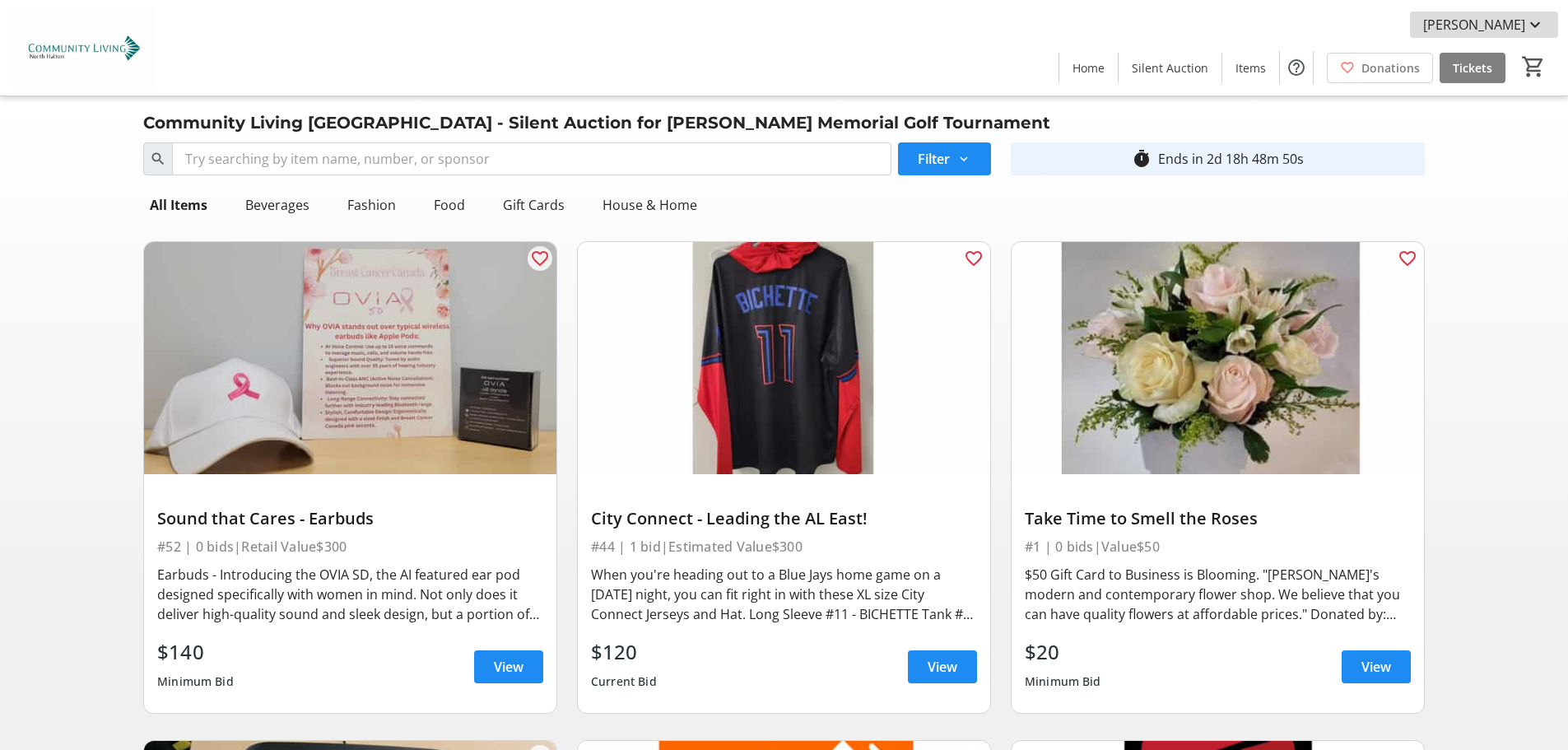
click at [1495, 19] on span "[PERSON_NAME]" at bounding box center [1474, 25] width 102 height 20
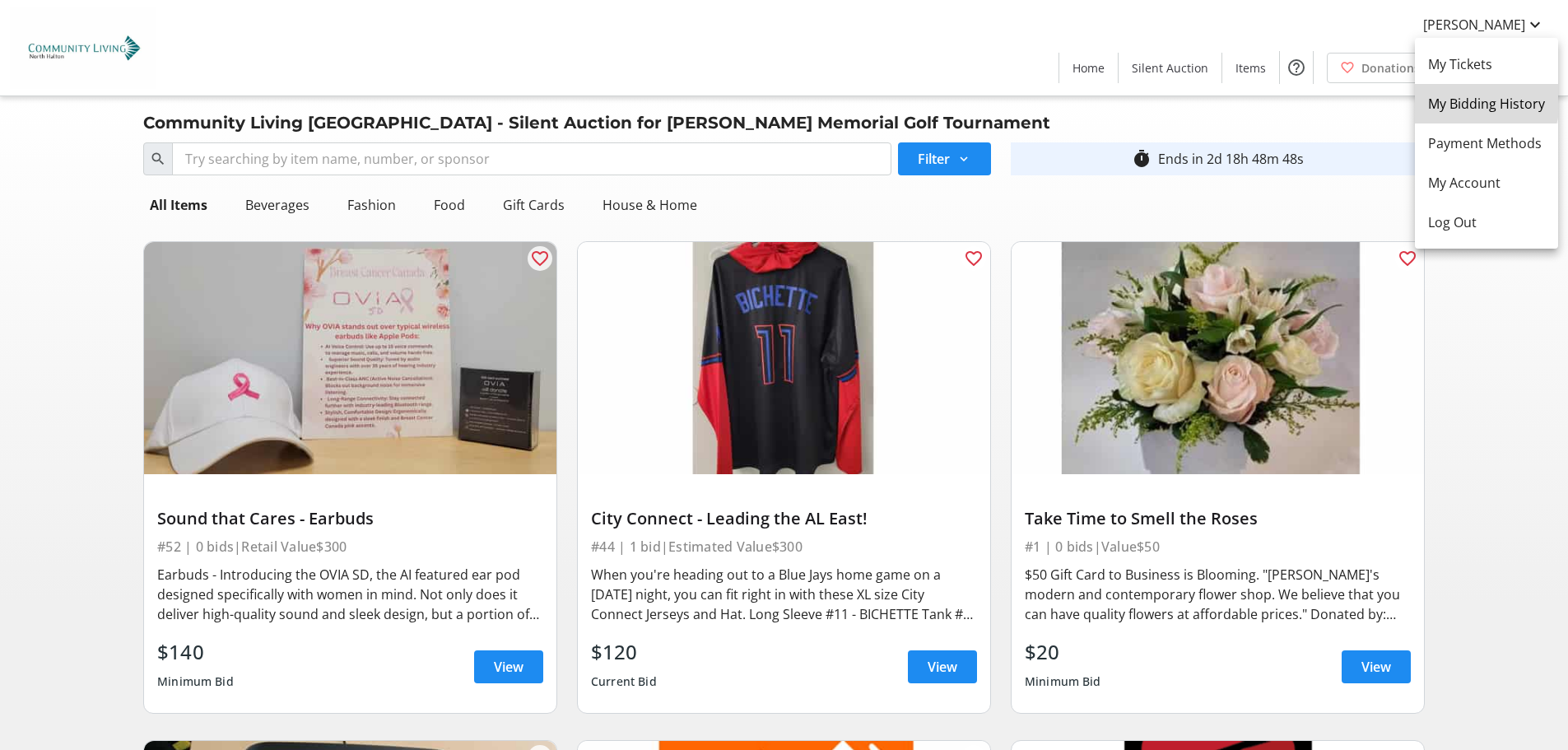
click at [1457, 99] on span "My Bidding History" at bounding box center [1486, 104] width 117 height 20
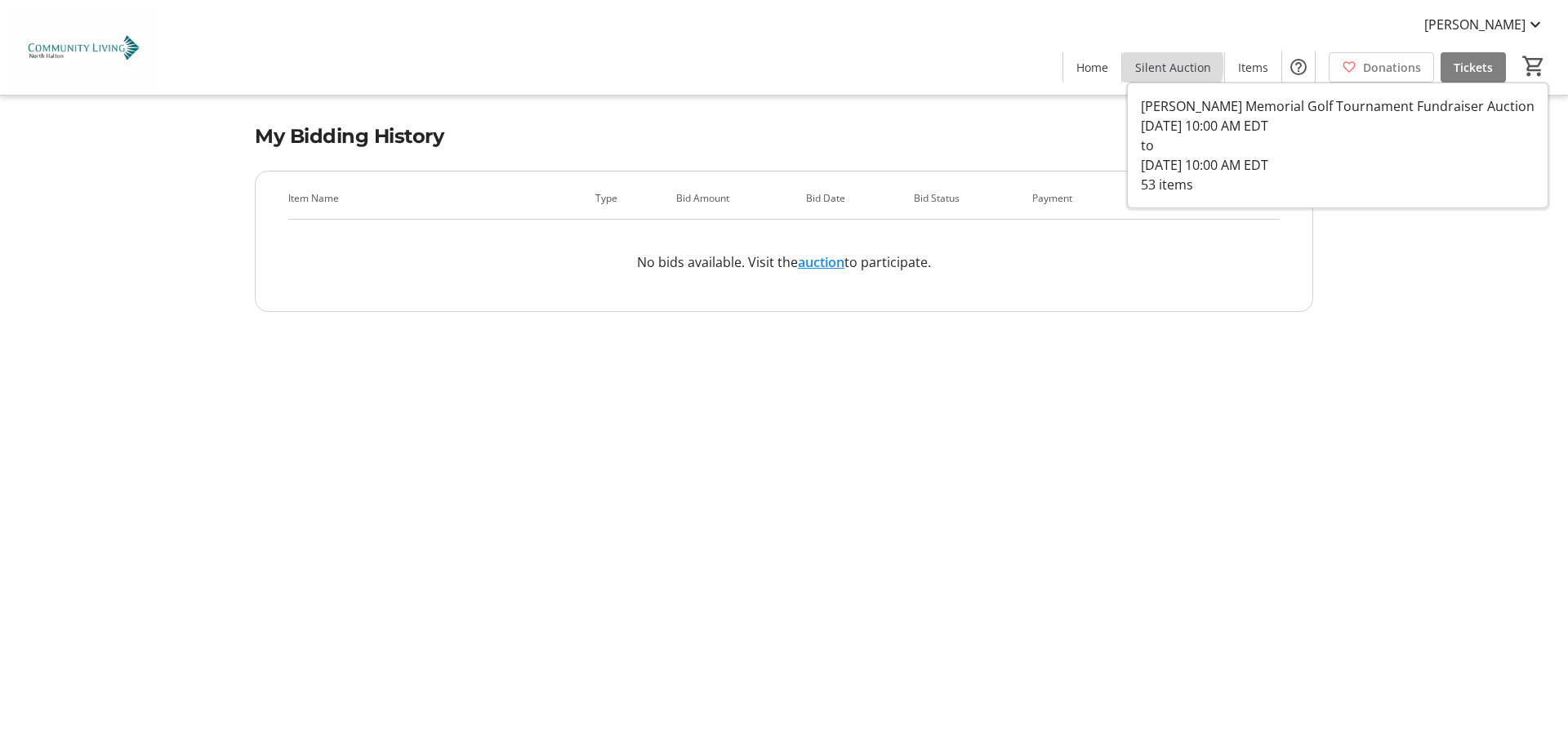
click at [1166, 65] on span "Silent Auction" at bounding box center [1173, 68] width 76 height 17
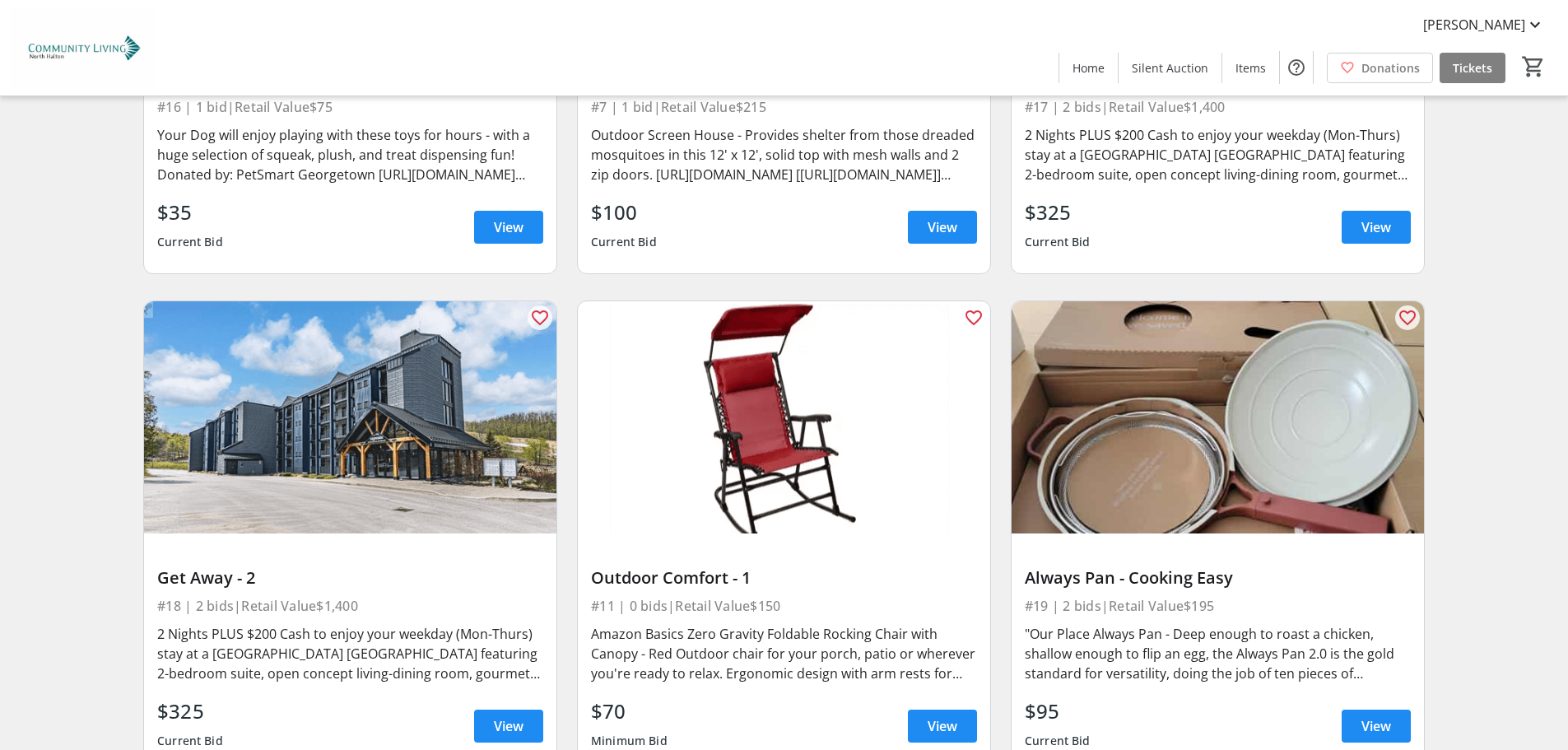
scroll to position [2964, 0]
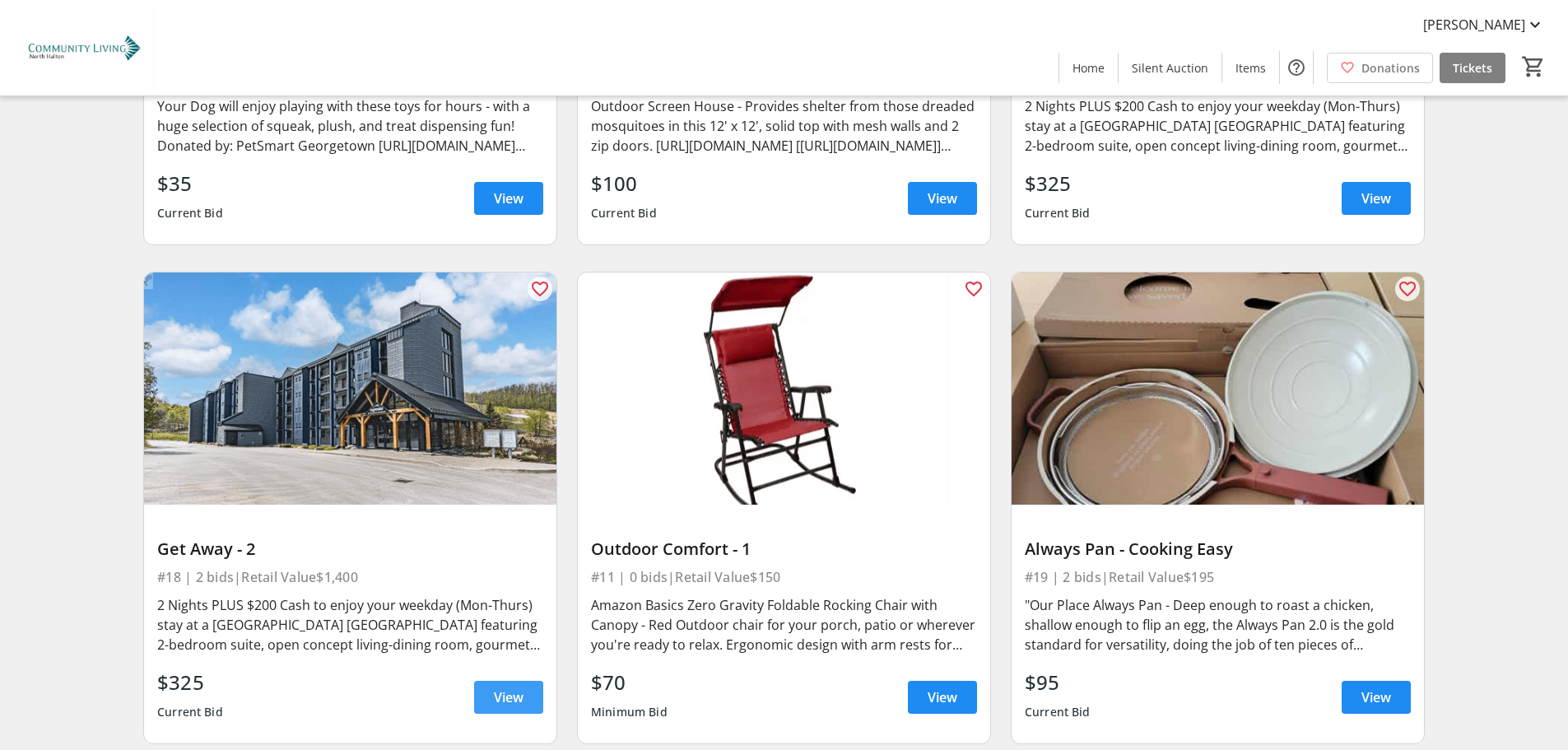
click at [495, 691] on span "View" at bounding box center [509, 697] width 30 height 20
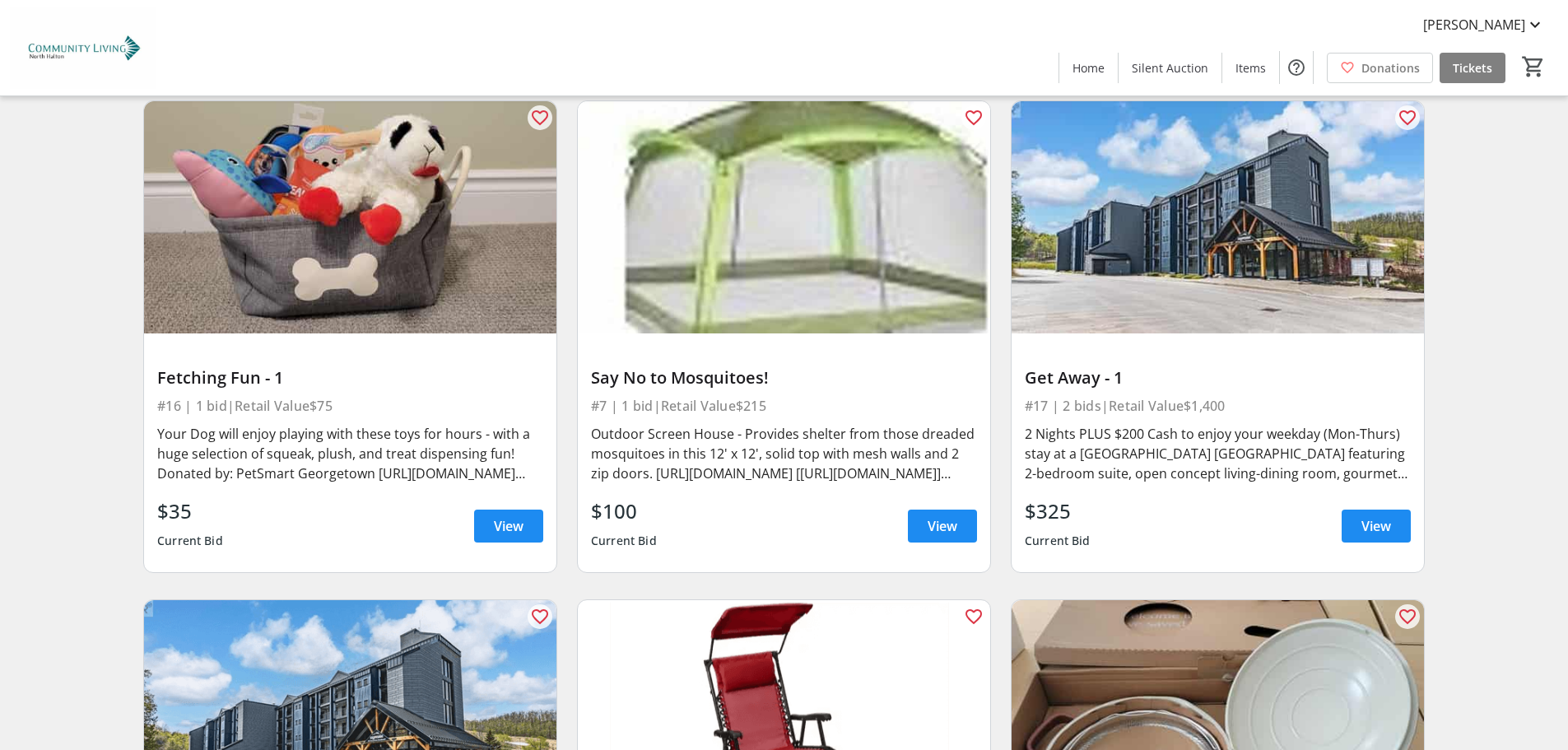
scroll to position [2635, 0]
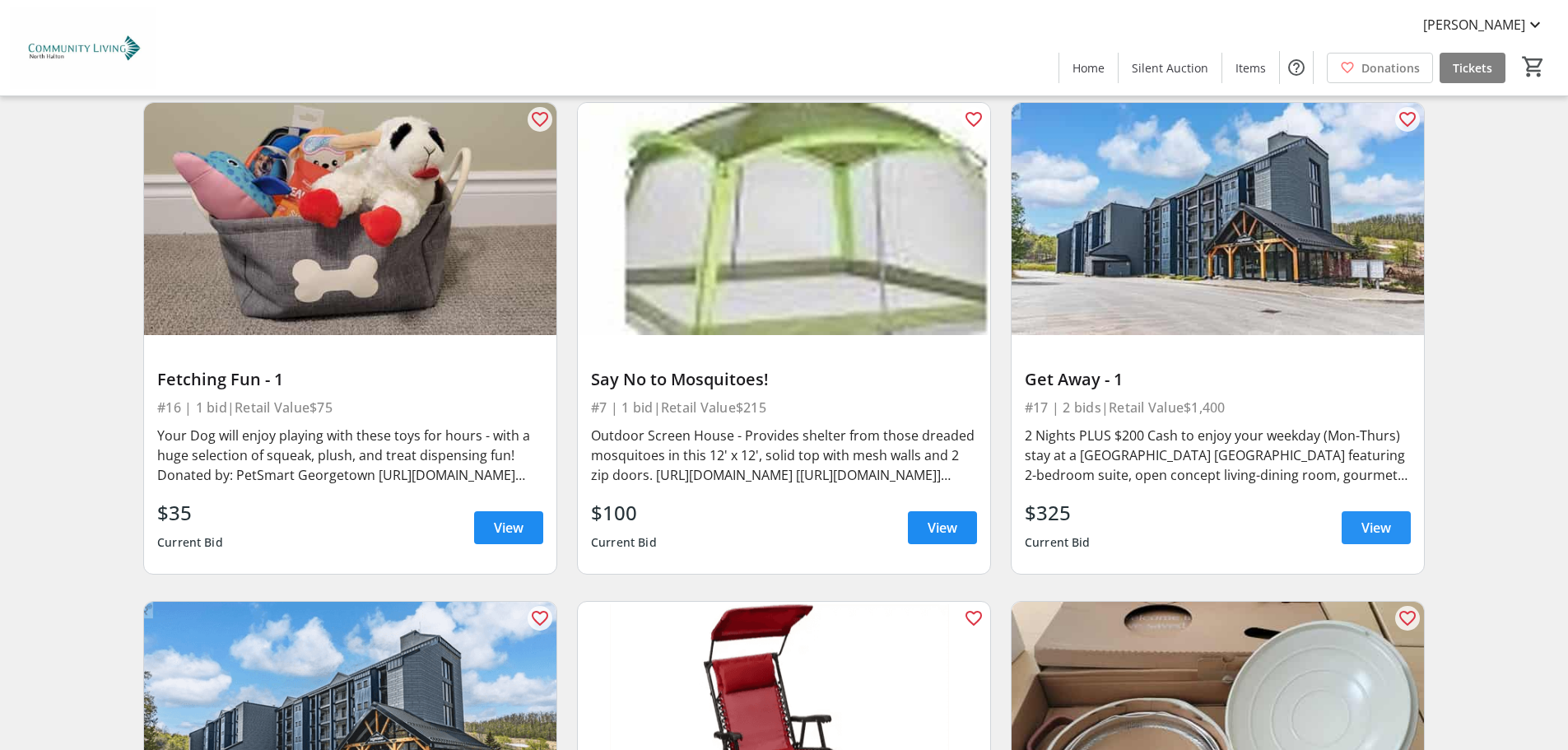
click at [1372, 528] on span "View" at bounding box center [1377, 528] width 30 height 20
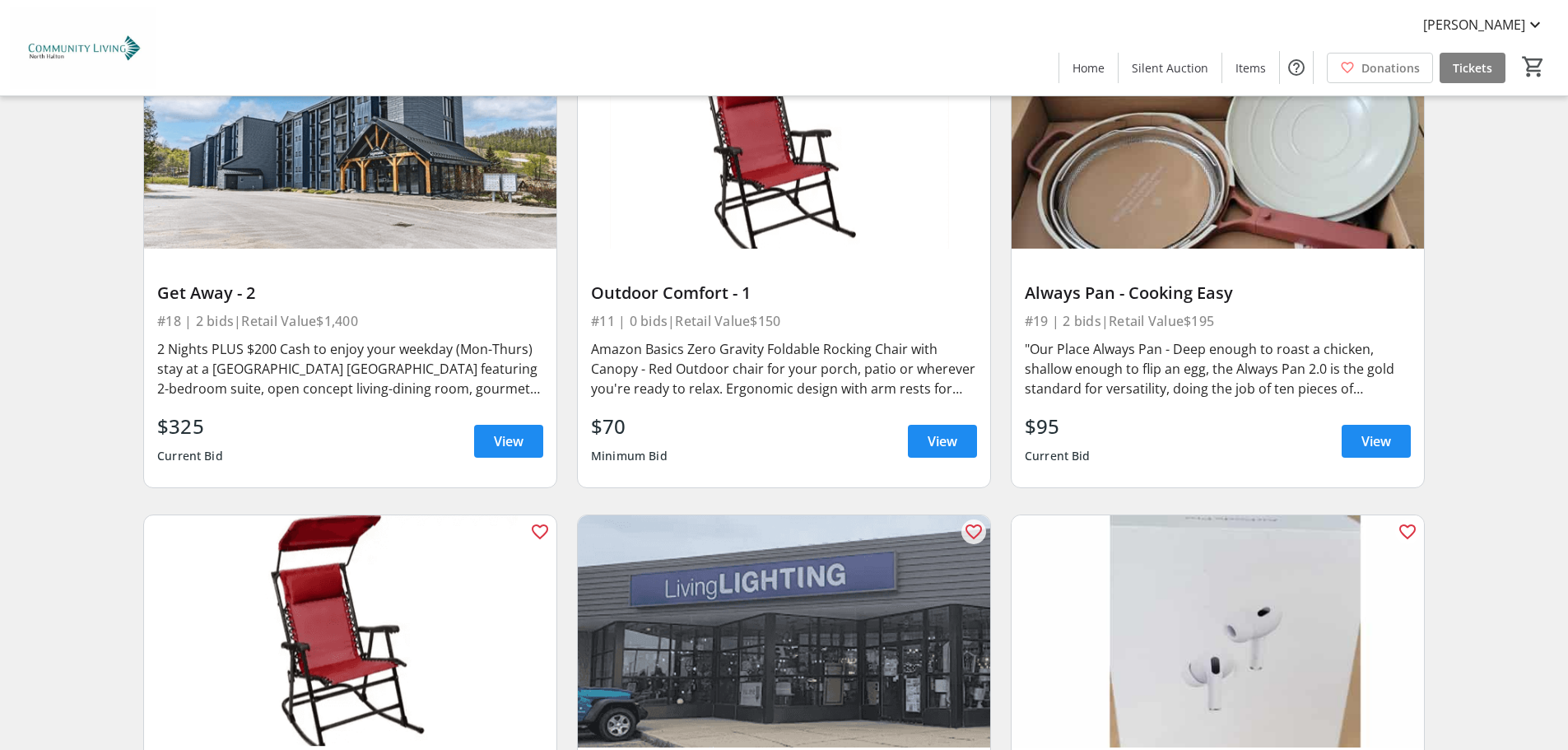
scroll to position [3293, 0]
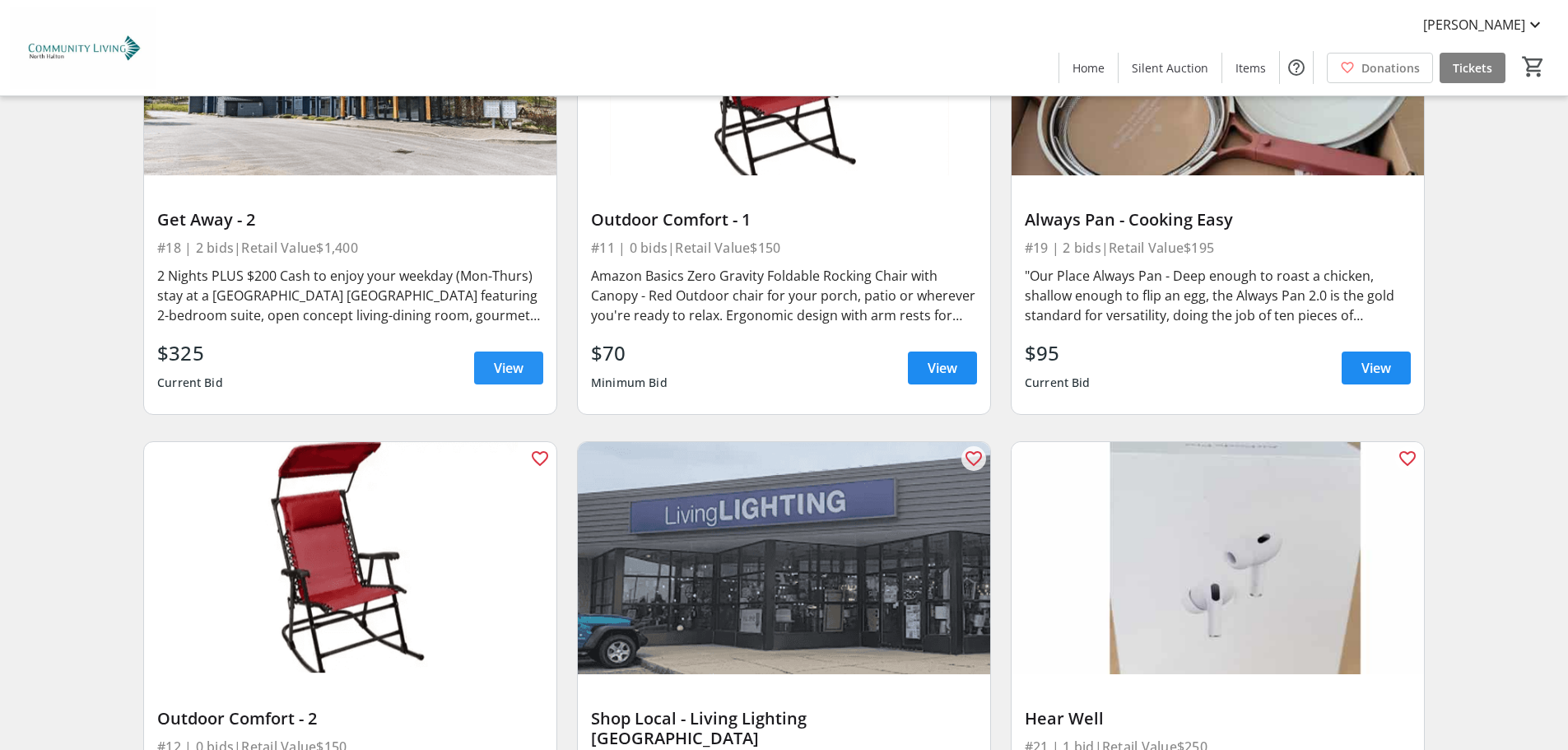
click at [501, 364] on span "View" at bounding box center [509, 368] width 30 height 20
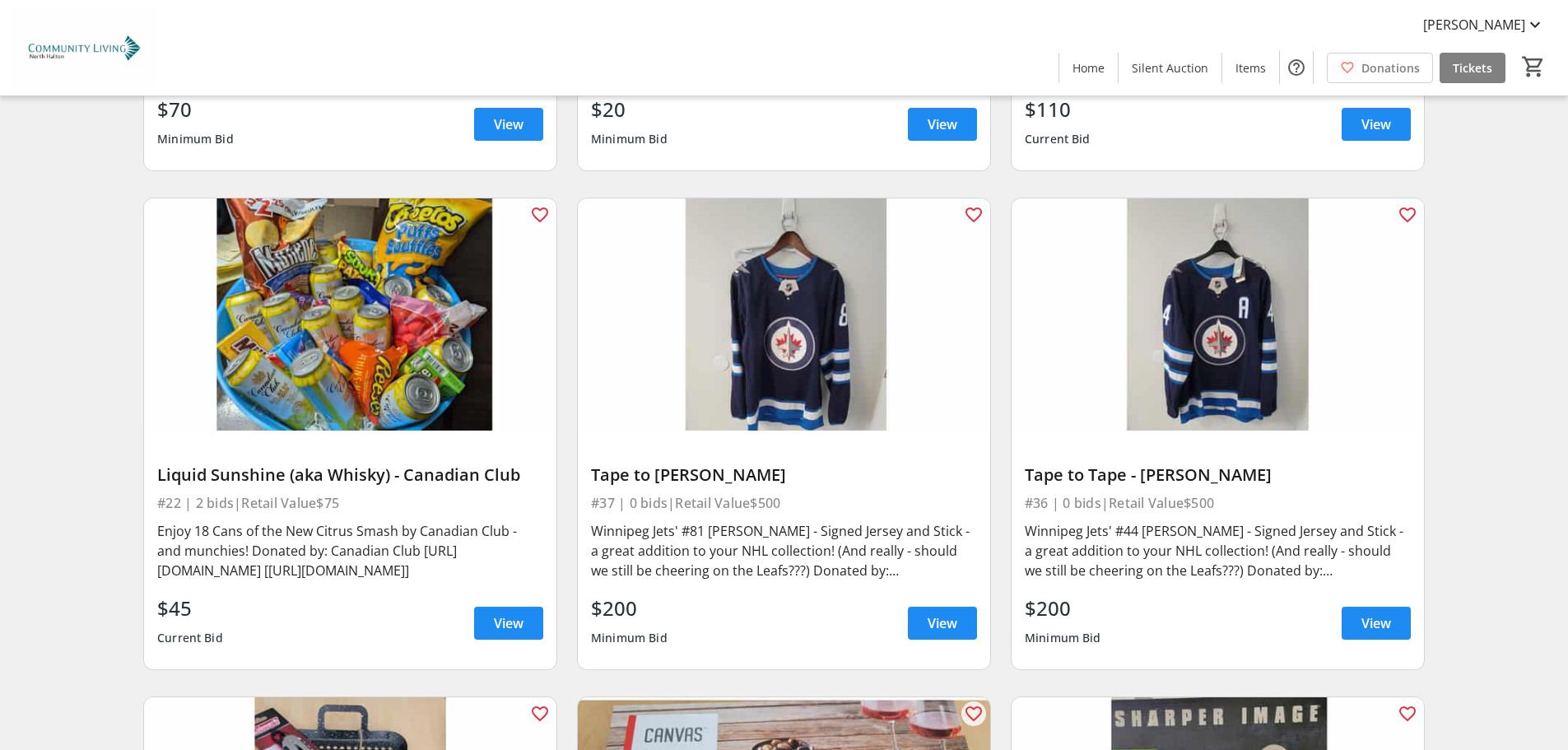
scroll to position [4117, 0]
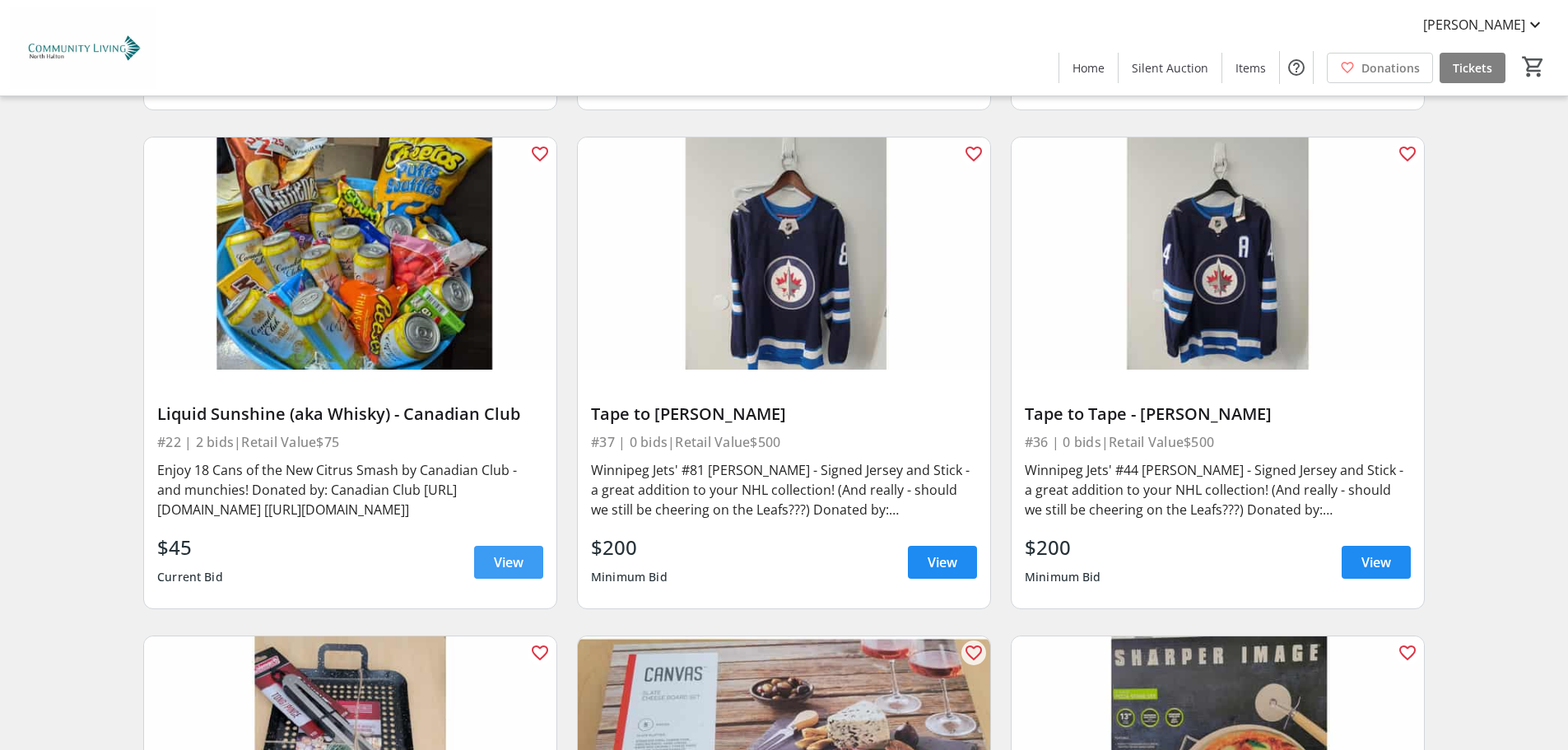
click at [495, 552] on span "View" at bounding box center [509, 562] width 30 height 20
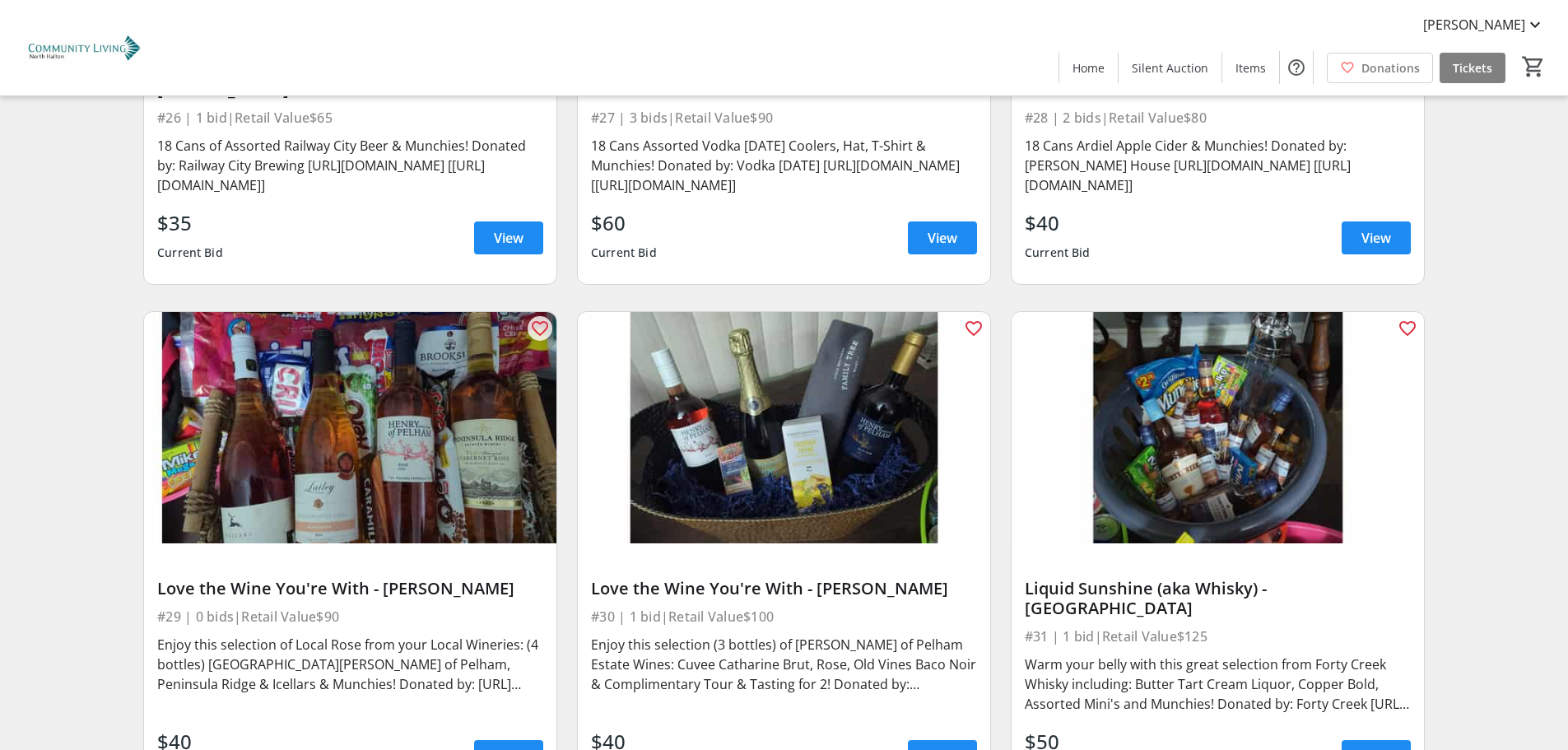
scroll to position [5516, 0]
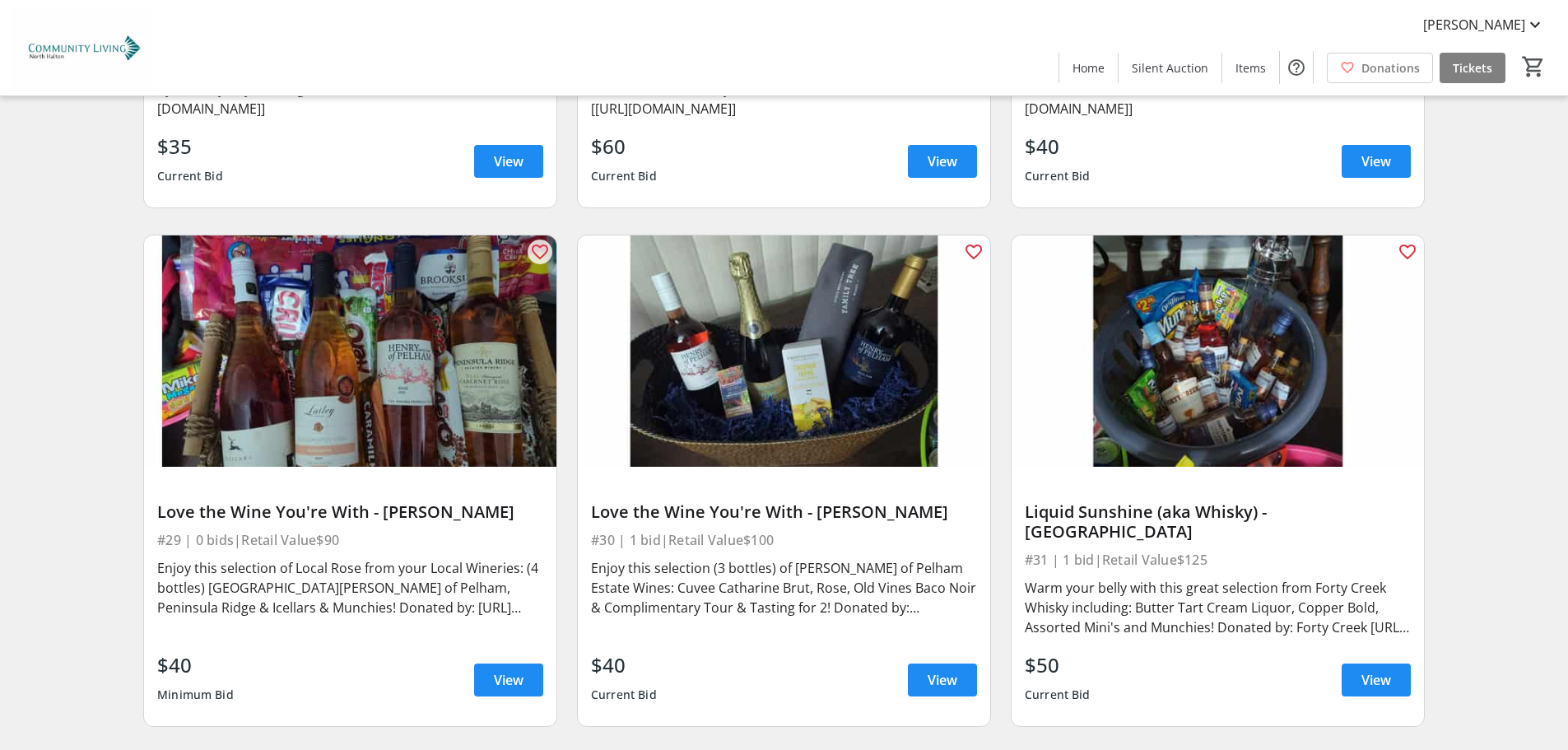
click at [258, 651] on div "$40 Minimum Bid View" at bounding box center [350, 681] width 386 height 60
click at [502, 670] on span "View" at bounding box center [509, 680] width 30 height 20
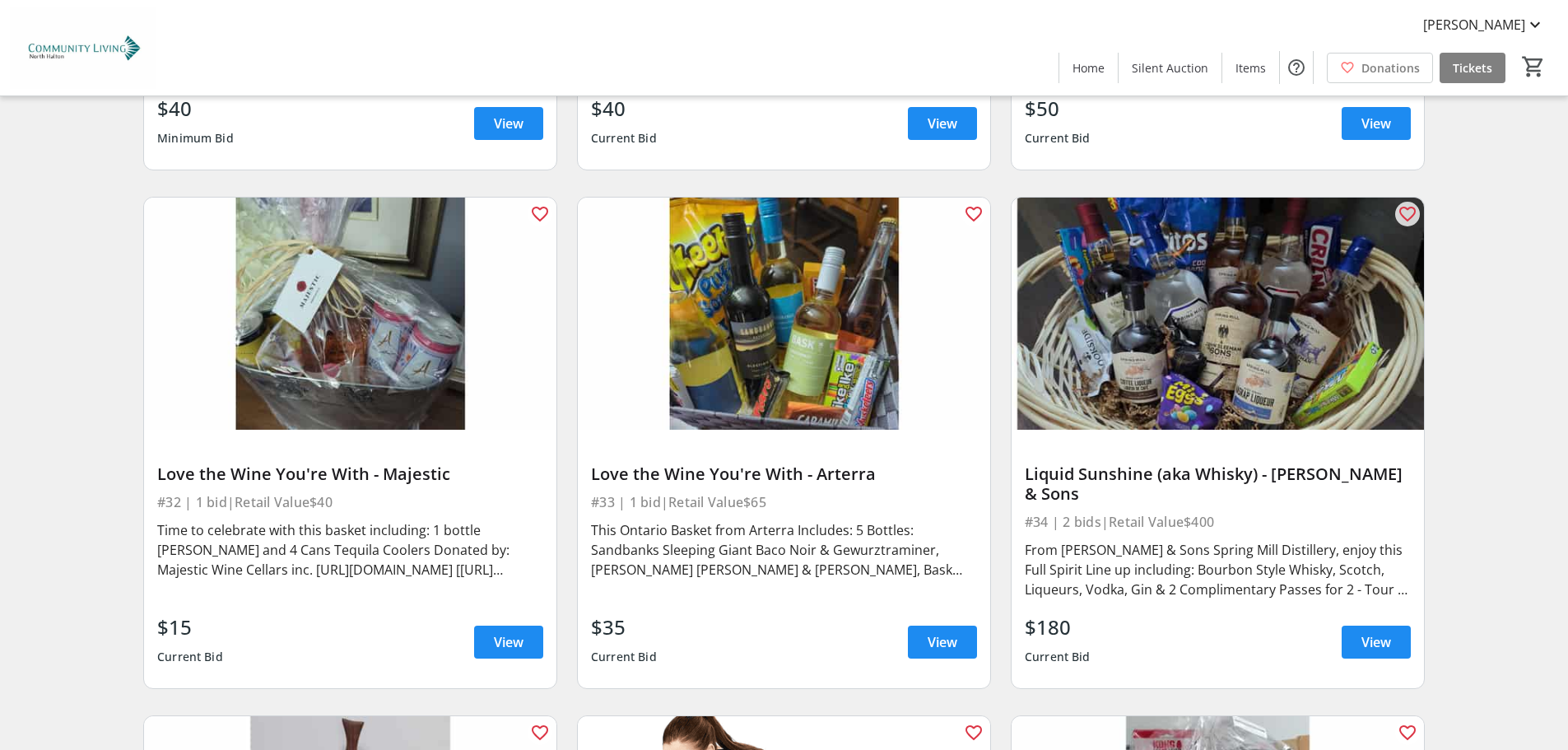
scroll to position [6093, 0]
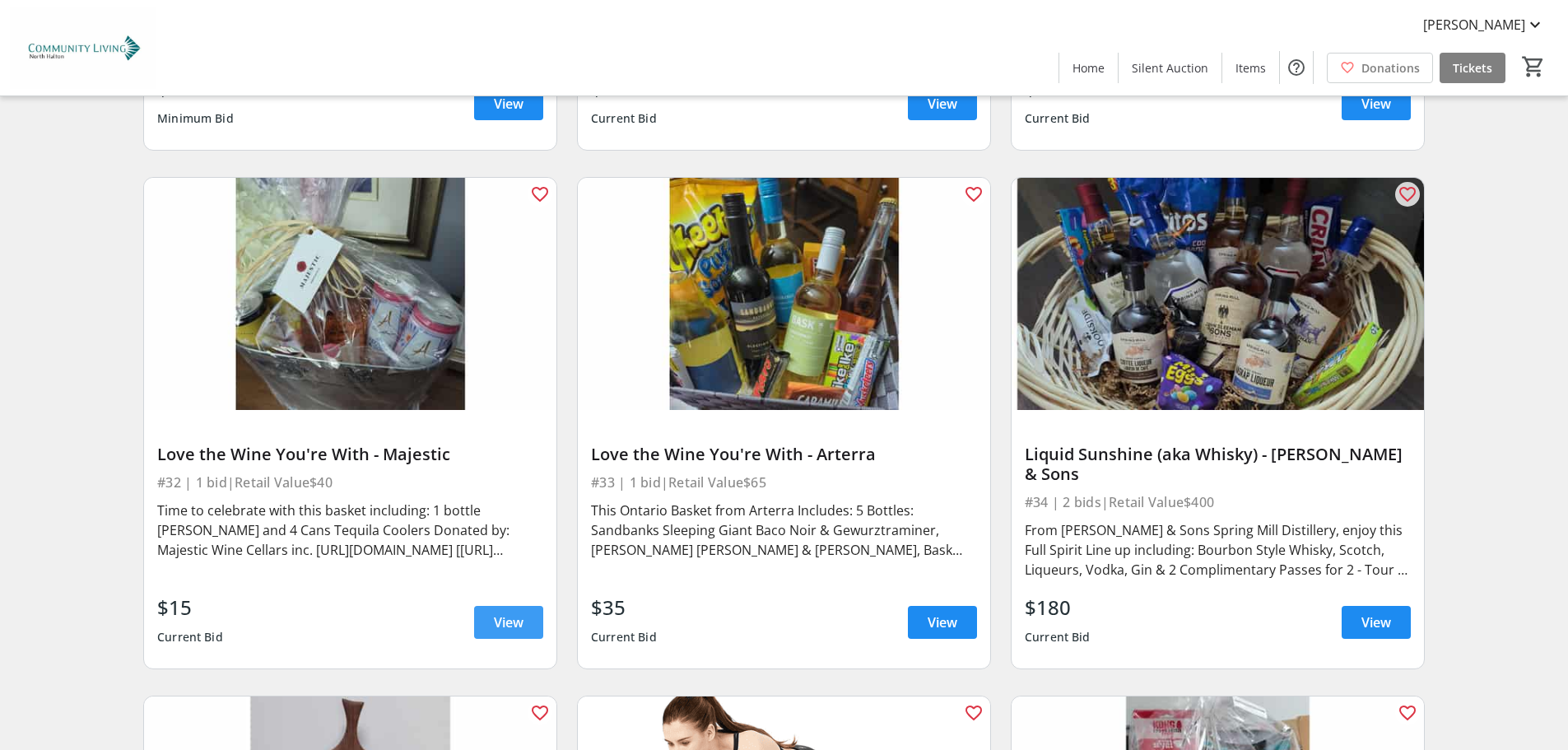
click at [491, 602] on span at bounding box center [508, 622] width 69 height 40
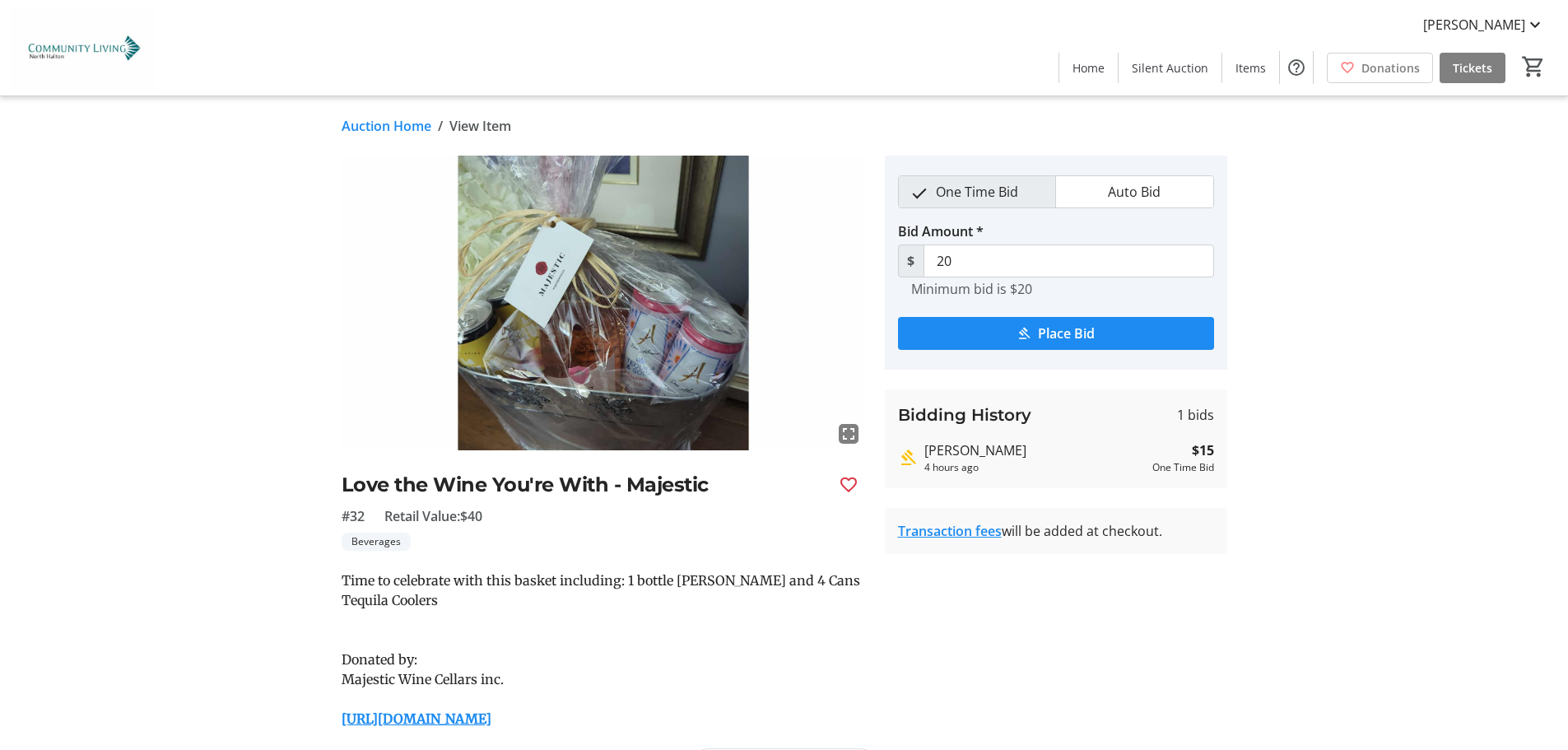
scroll to position [6093, 0]
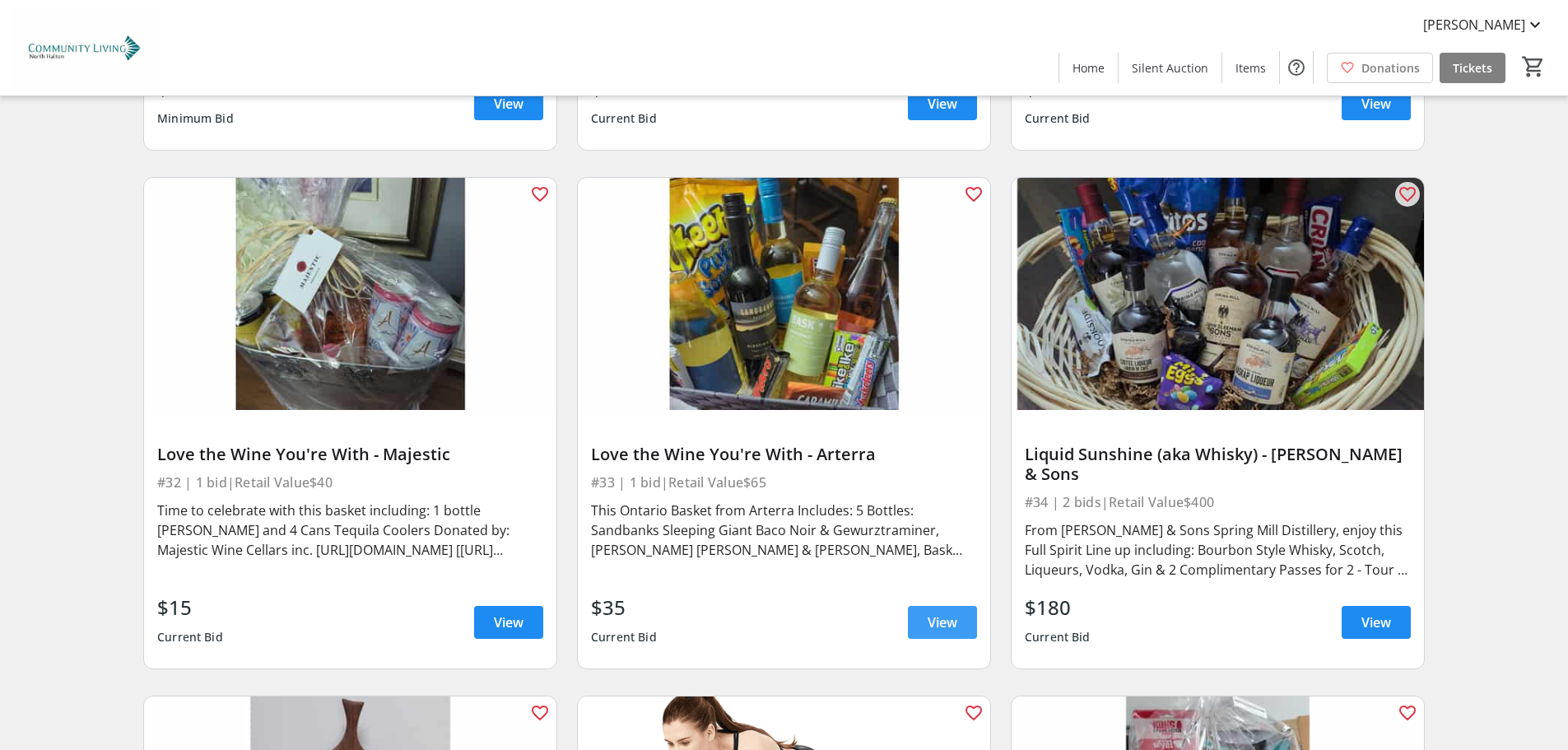
click at [930, 613] on span "View" at bounding box center [943, 623] width 30 height 20
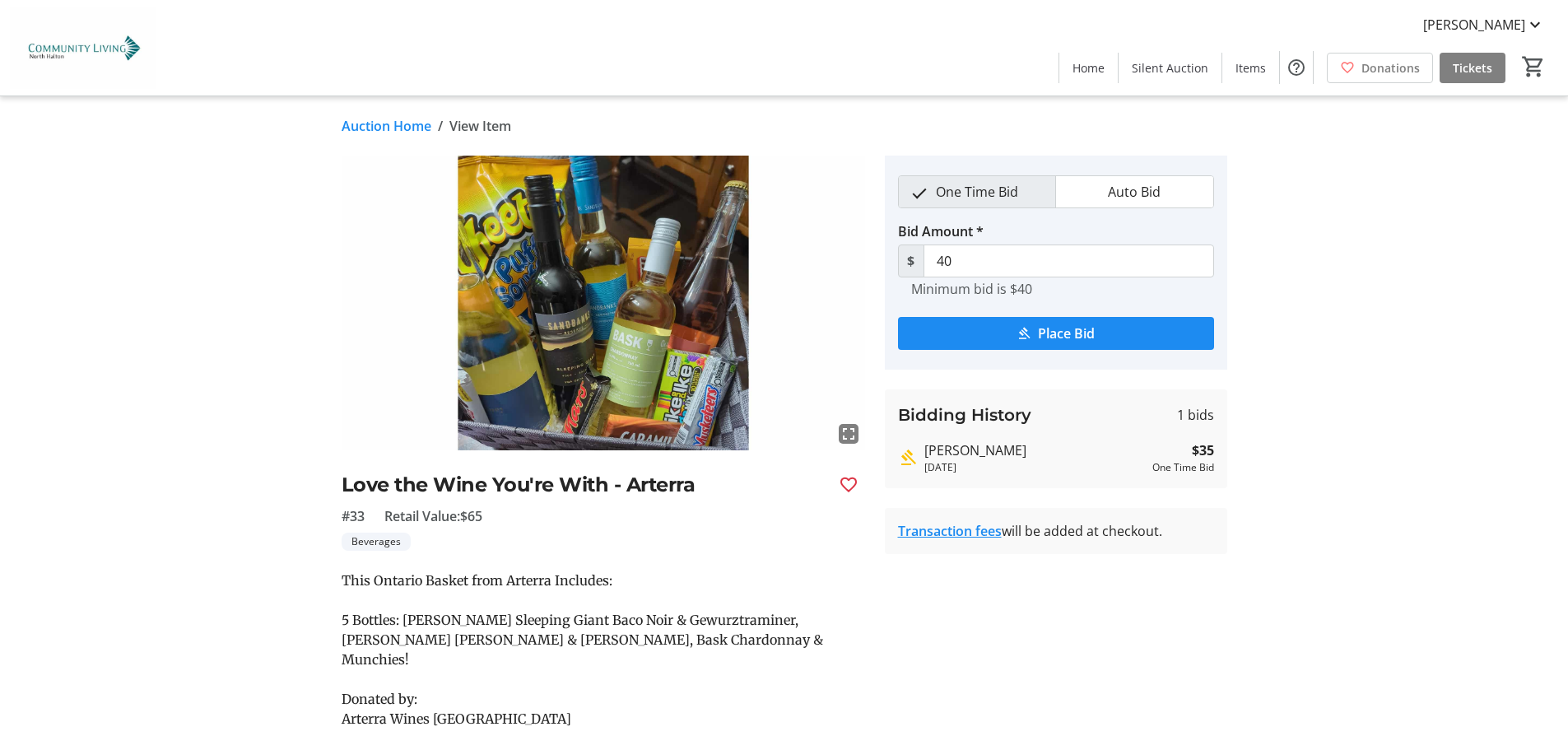
scroll to position [6093, 0]
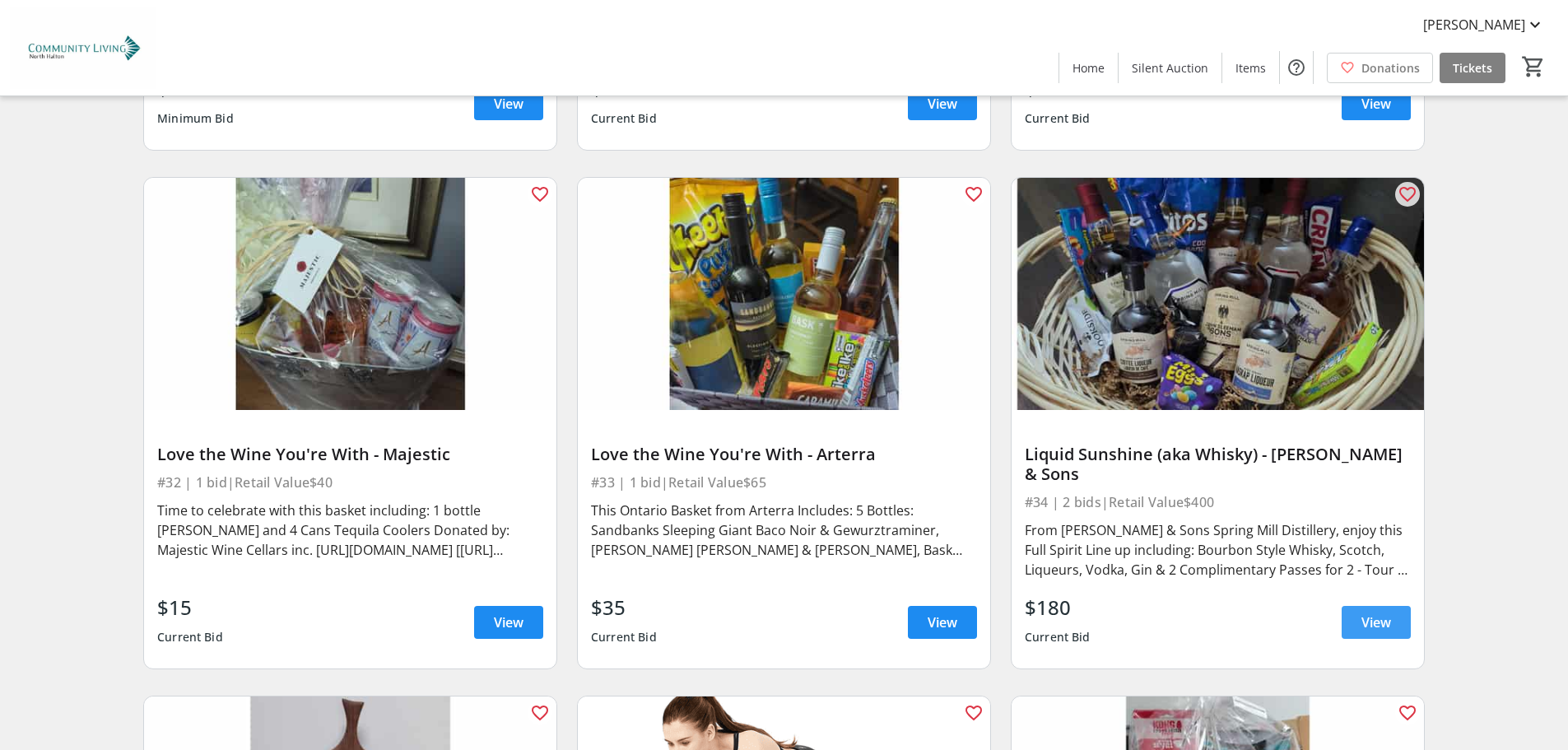
click at [1358, 602] on span at bounding box center [1376, 622] width 69 height 40
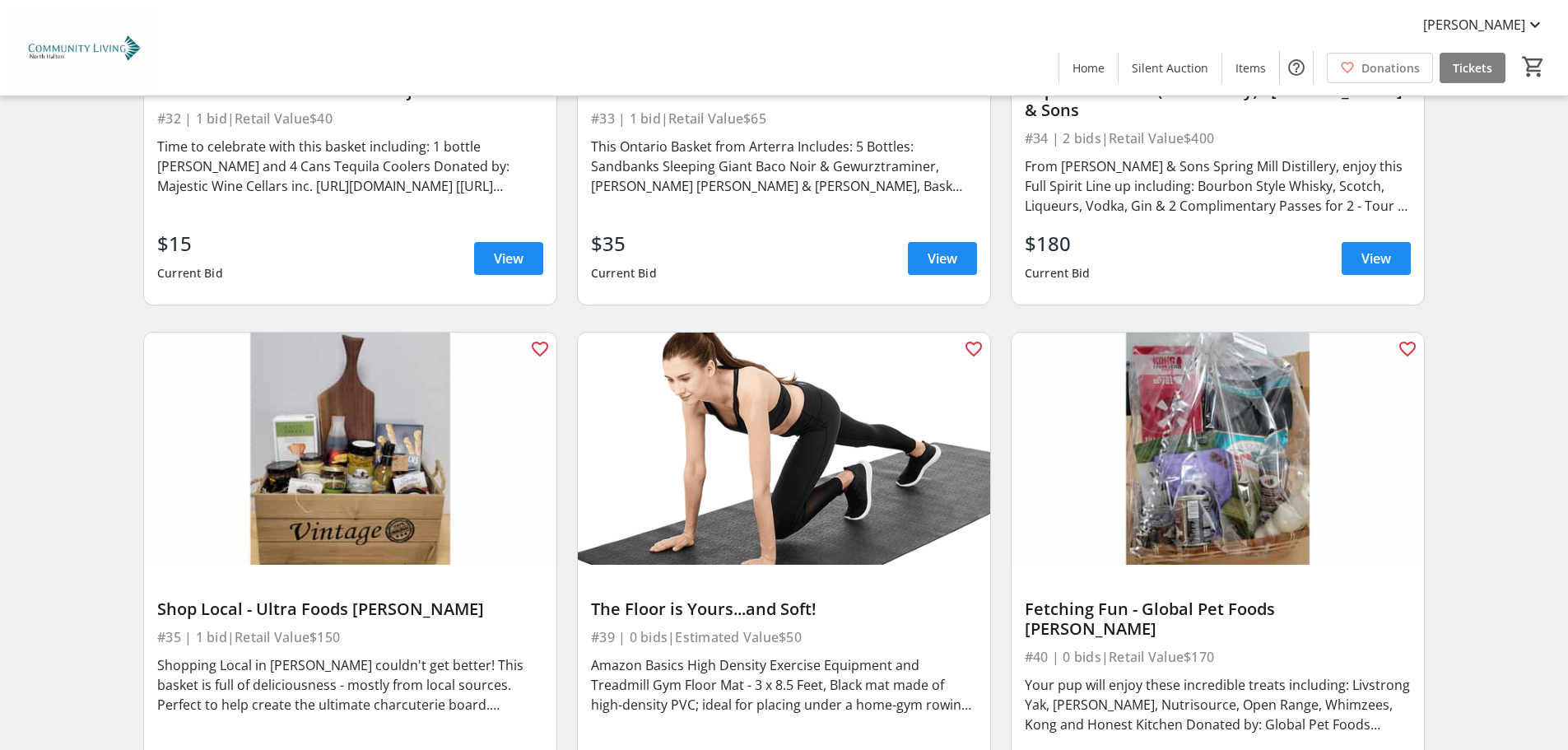
scroll to position [6587, 0]
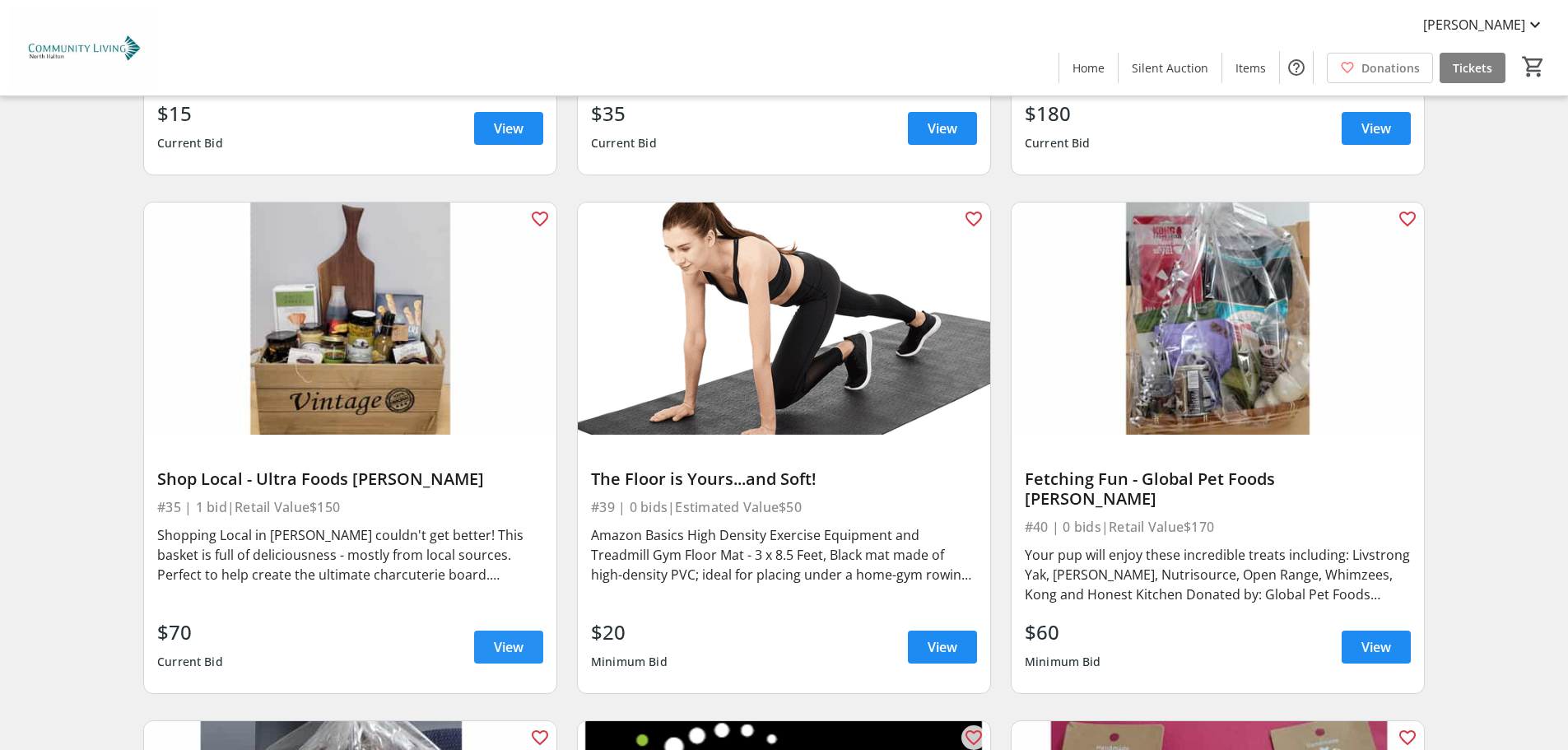
click at [517, 638] on span "View" at bounding box center [509, 647] width 30 height 20
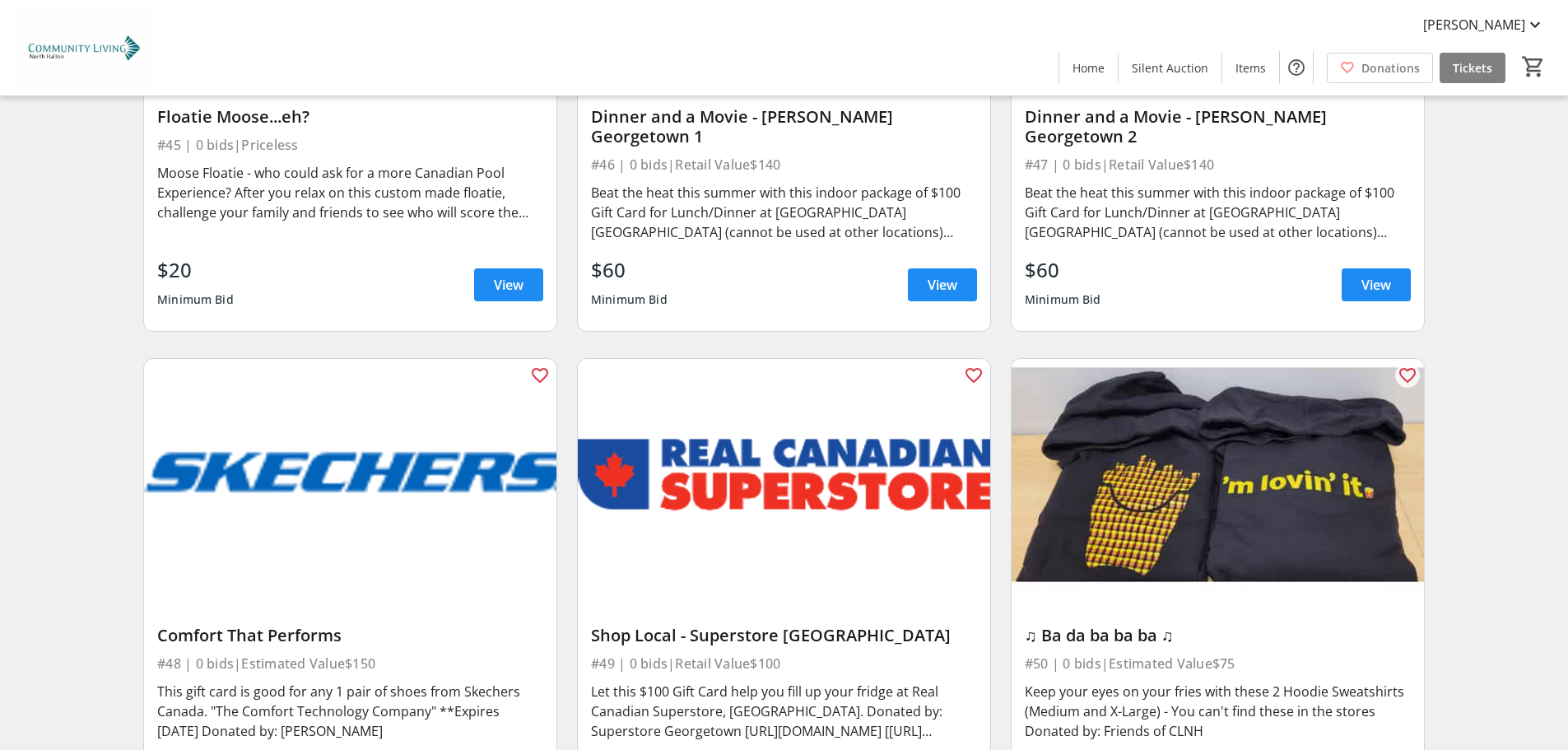
scroll to position [7987, 0]
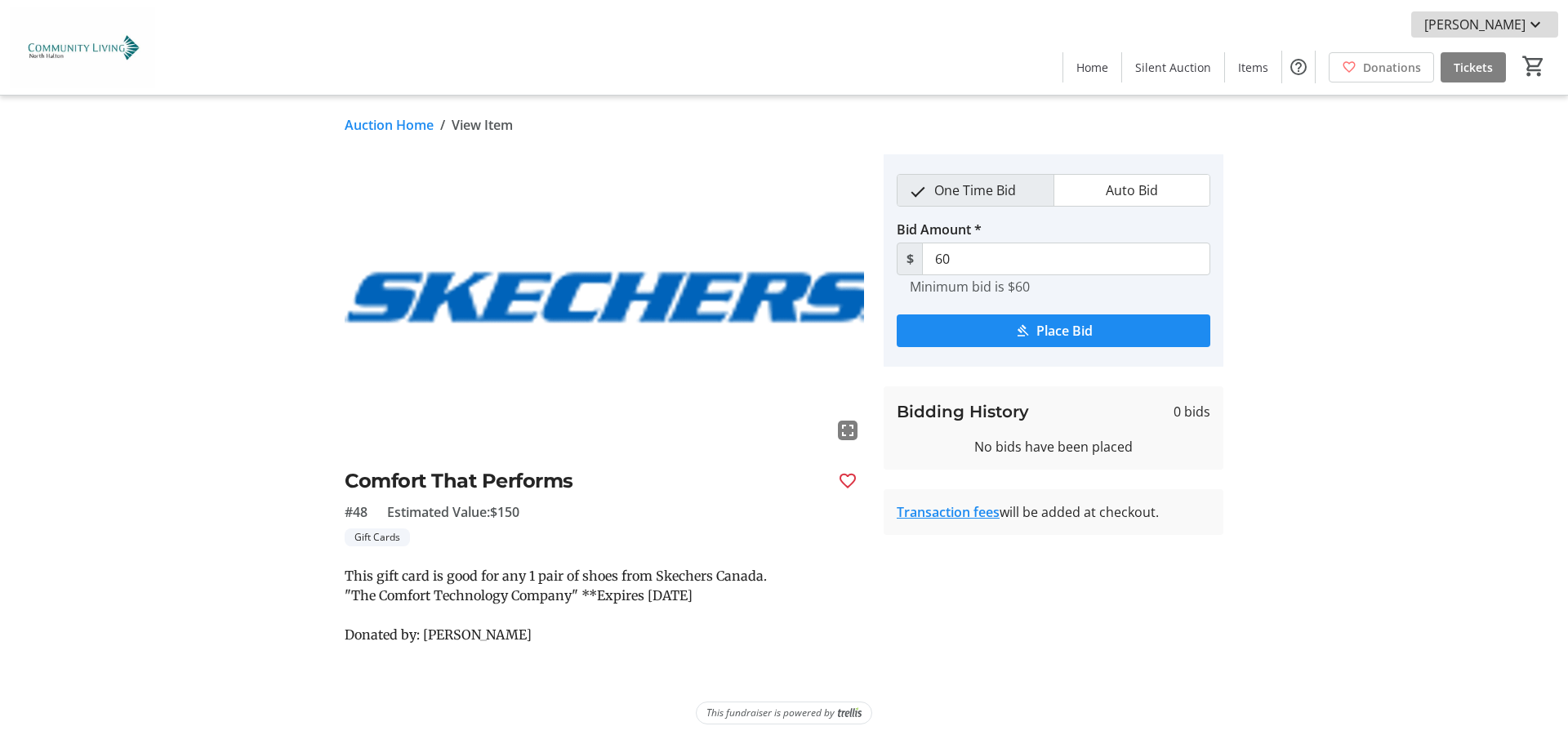
click at [1498, 20] on span "[PERSON_NAME]" at bounding box center [1475, 24] width 101 height 20
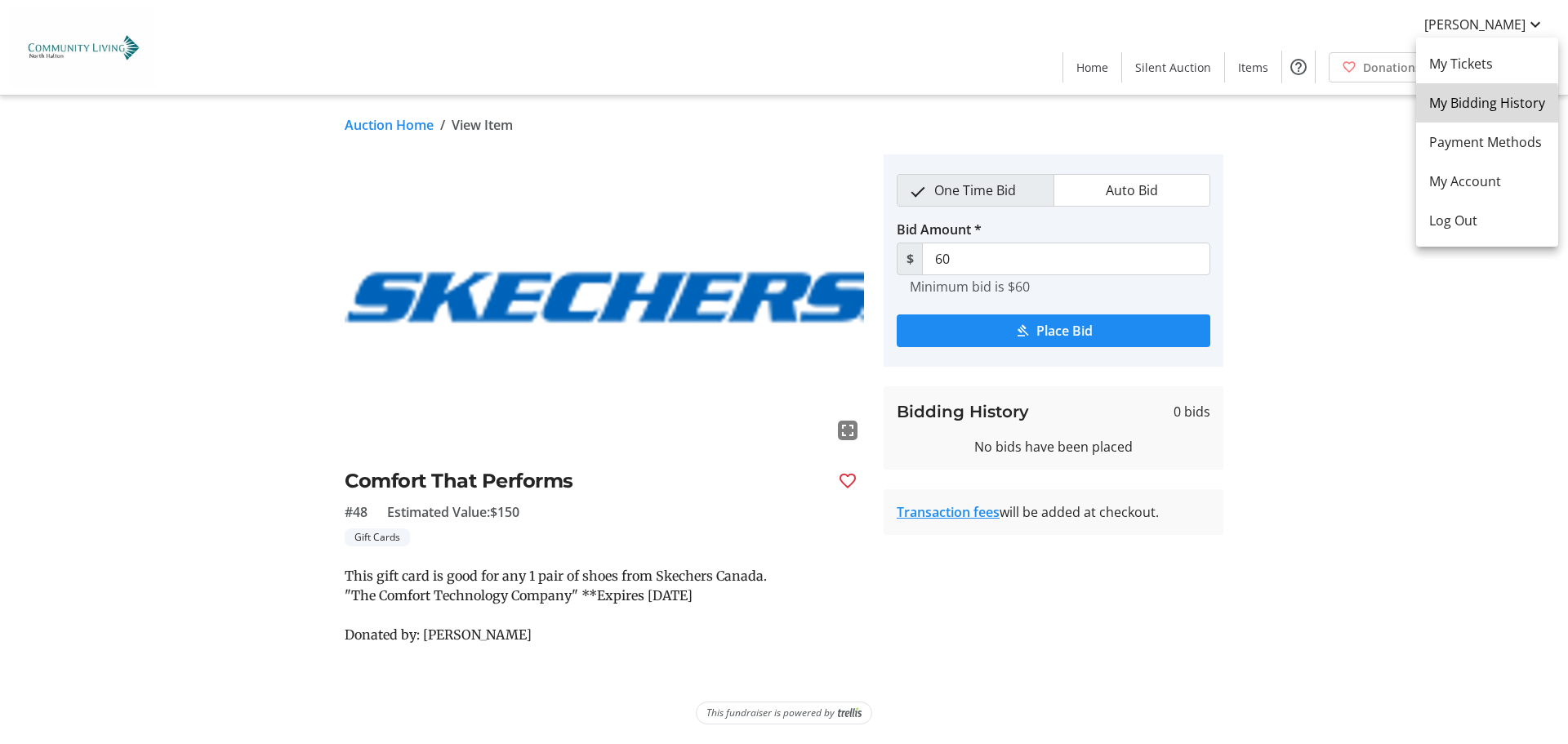
click at [1470, 105] on span "My Bidding History" at bounding box center [1487, 103] width 116 height 20
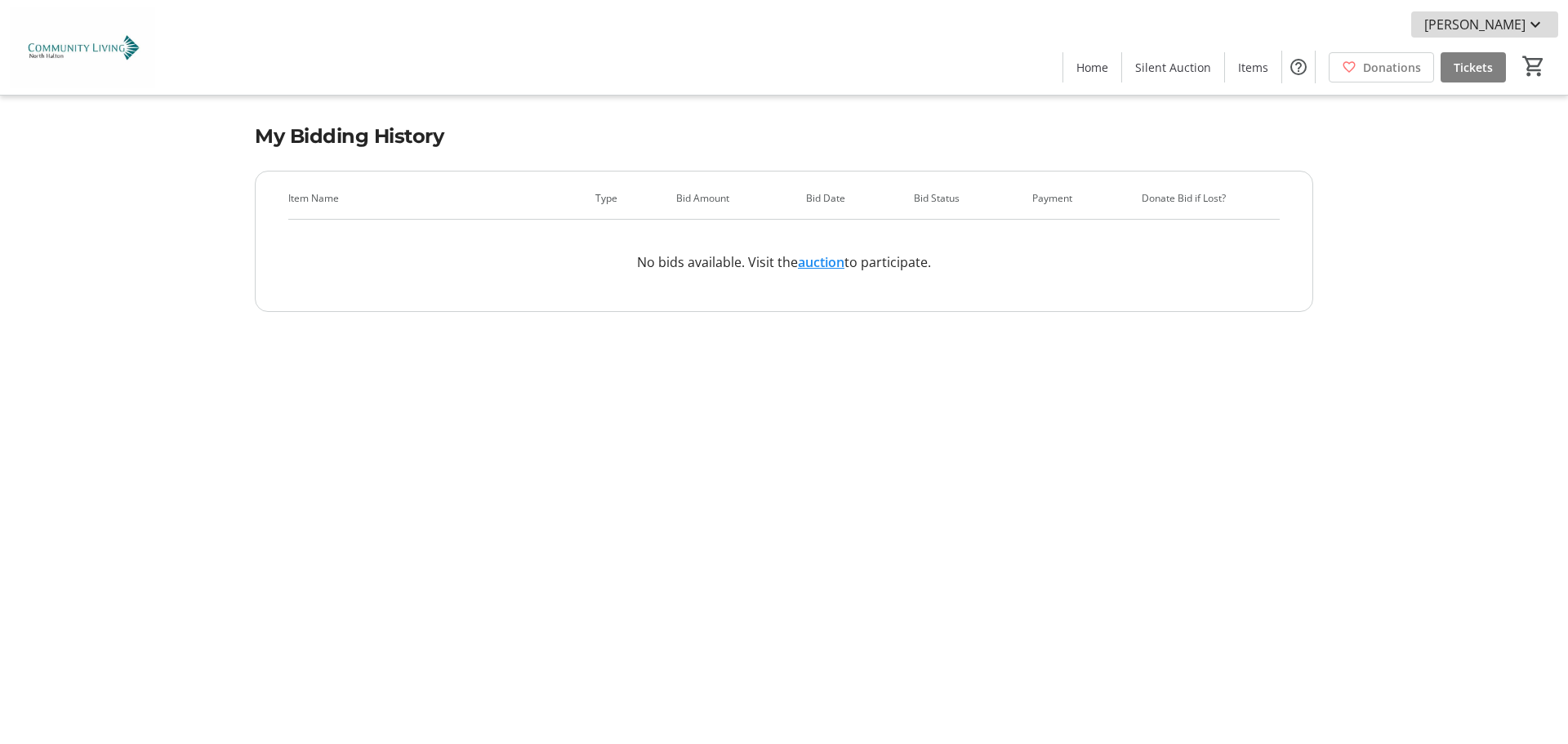
click at [1503, 24] on span "[PERSON_NAME]" at bounding box center [1475, 24] width 101 height 20
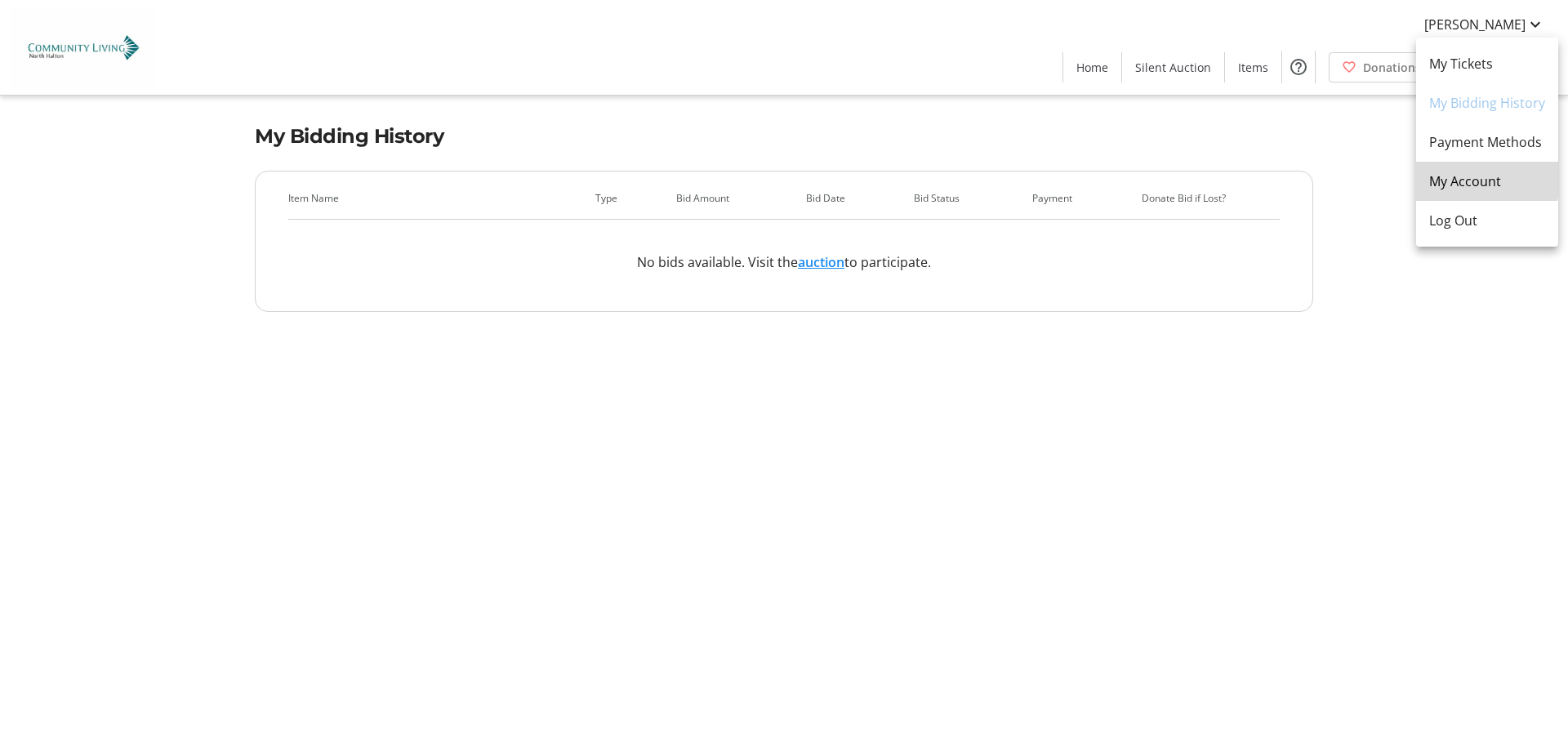
click at [1453, 171] on link "My Account" at bounding box center [1487, 181] width 142 height 39
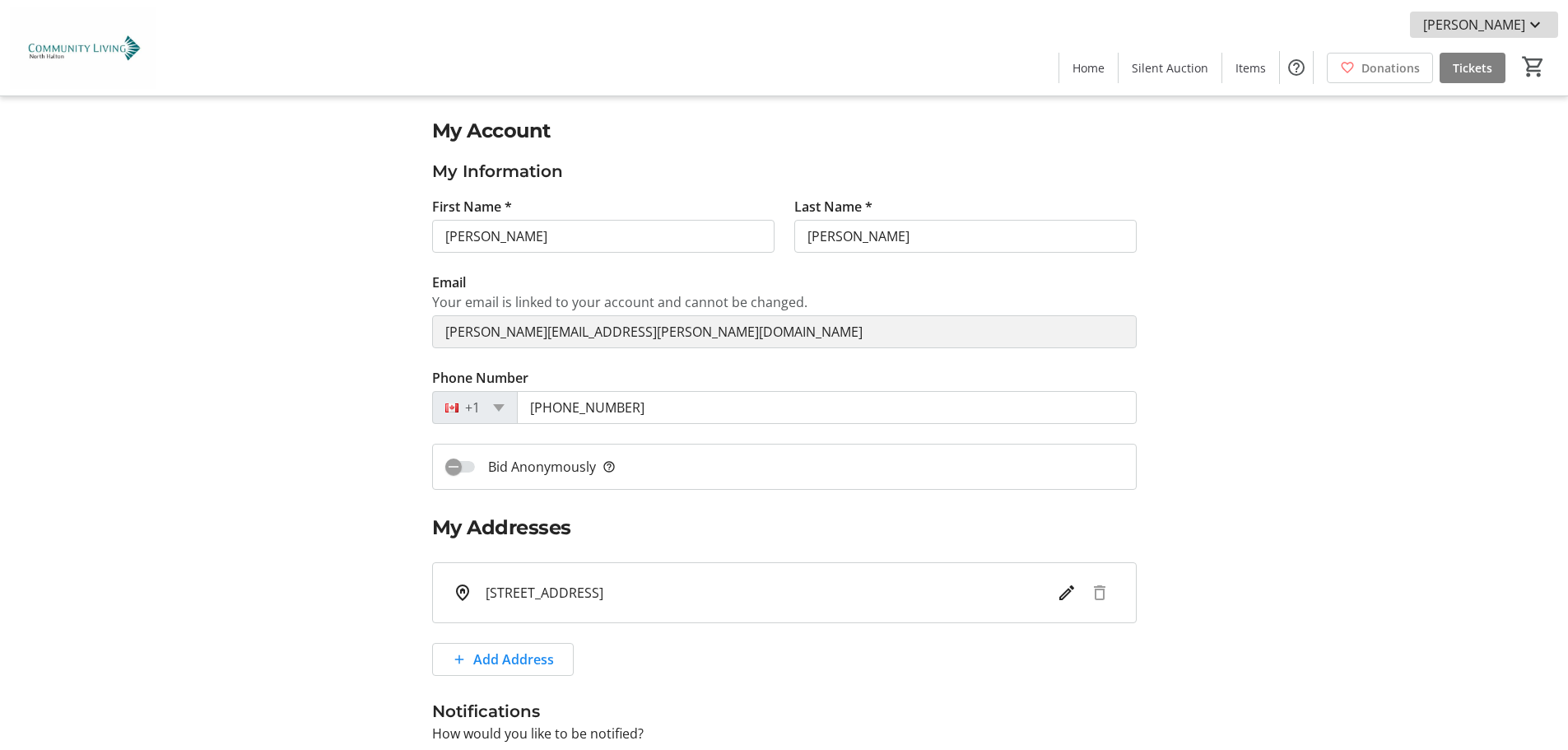
click at [1506, 27] on span "[PERSON_NAME]" at bounding box center [1474, 25] width 102 height 20
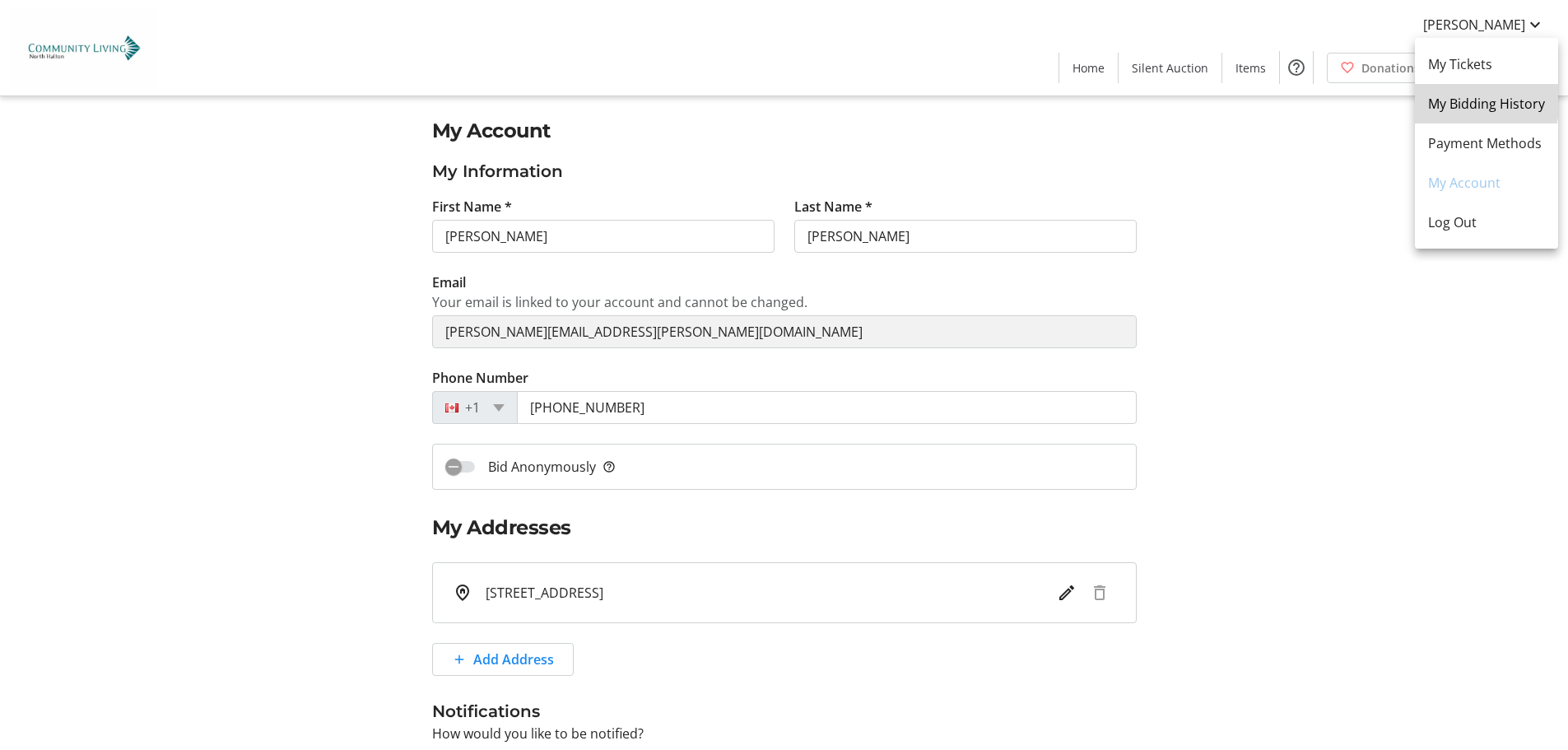
click at [1460, 98] on span "My Bidding History" at bounding box center [1486, 104] width 117 height 20
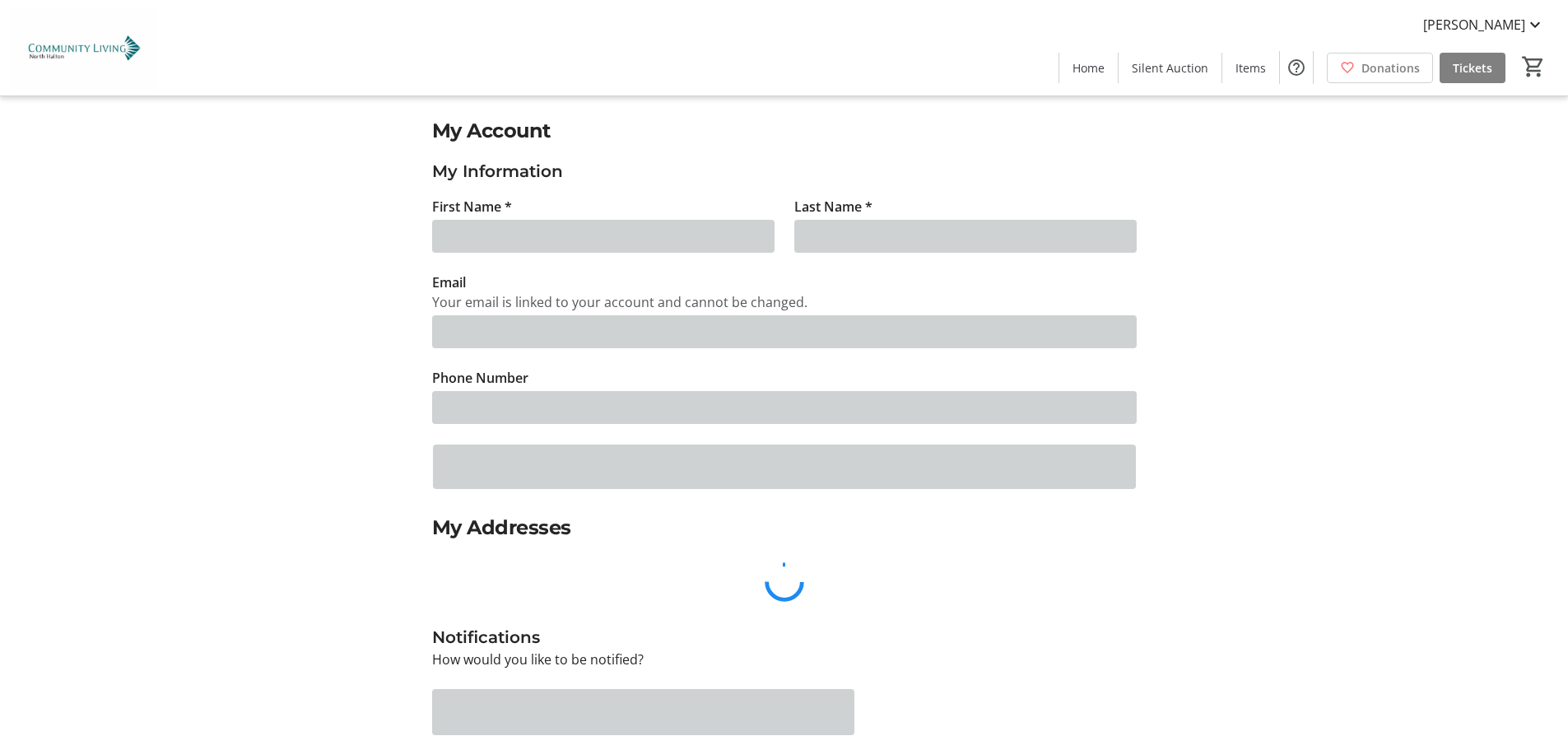
type input "[PERSON_NAME]"
type input "[PERSON_NAME][EMAIL_ADDRESS][PERSON_NAME][DOMAIN_NAME]"
type input "[PHONE_NUMBER]"
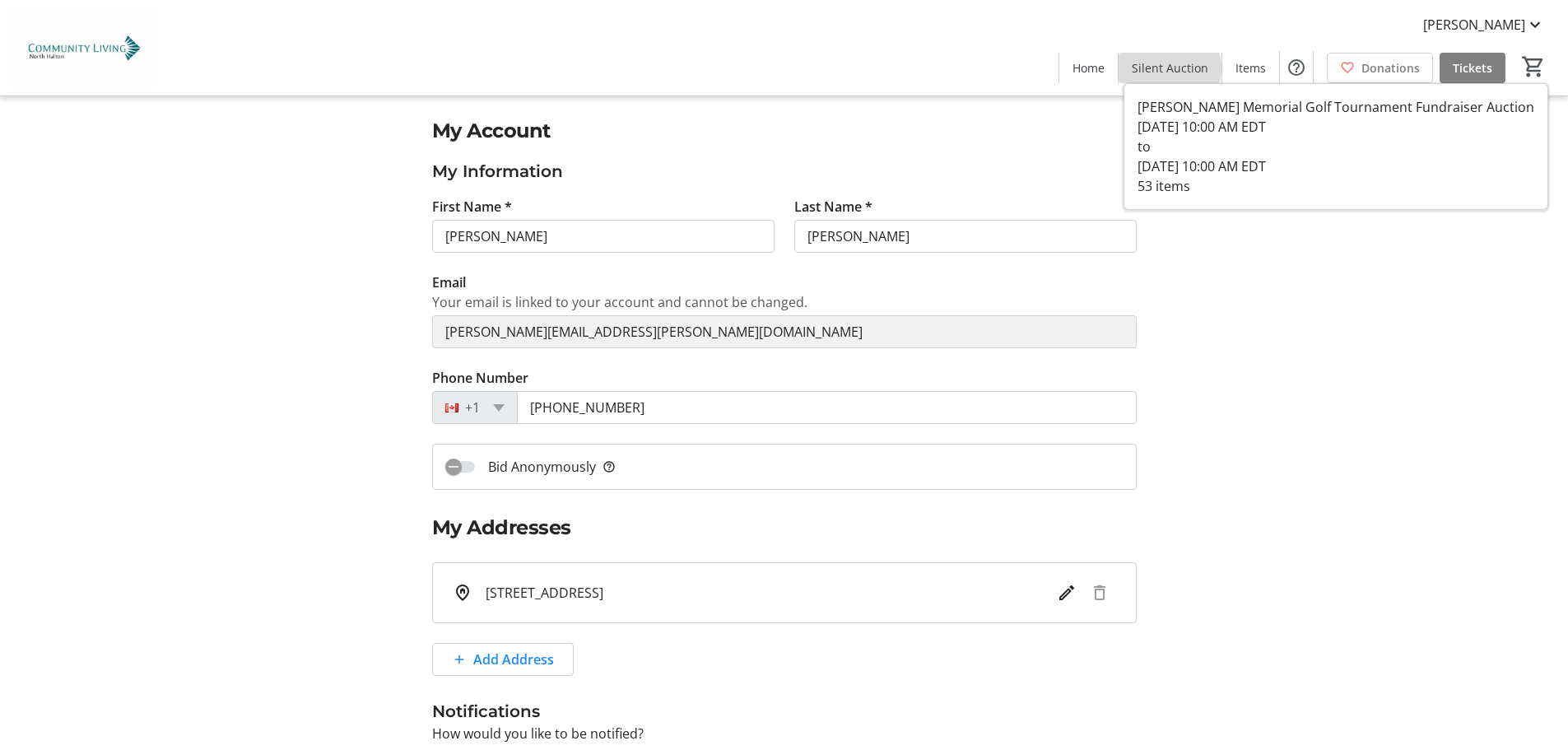
click at [1174, 69] on span "Silent Auction" at bounding box center [1169, 69] width 76 height 18
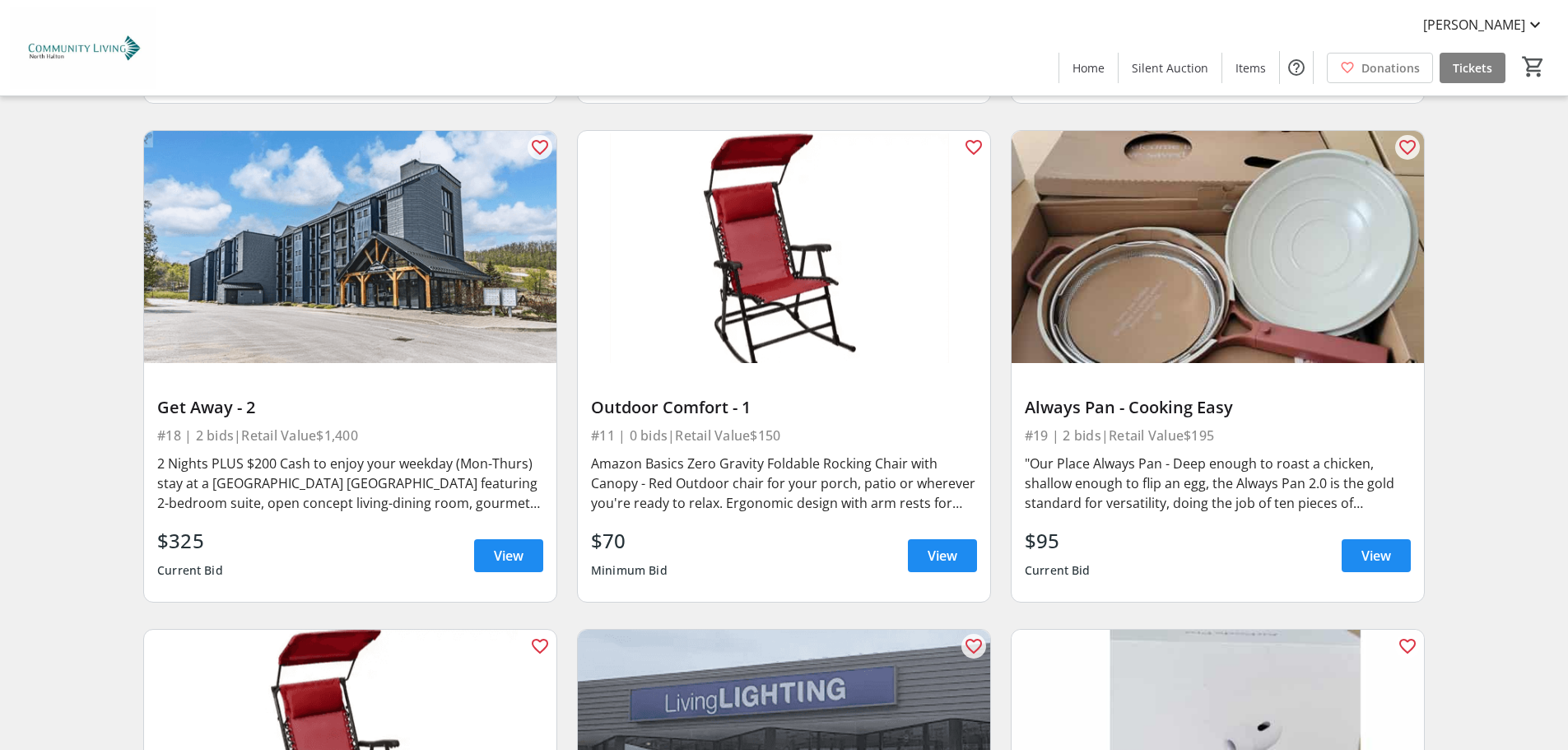
scroll to position [3129, 0]
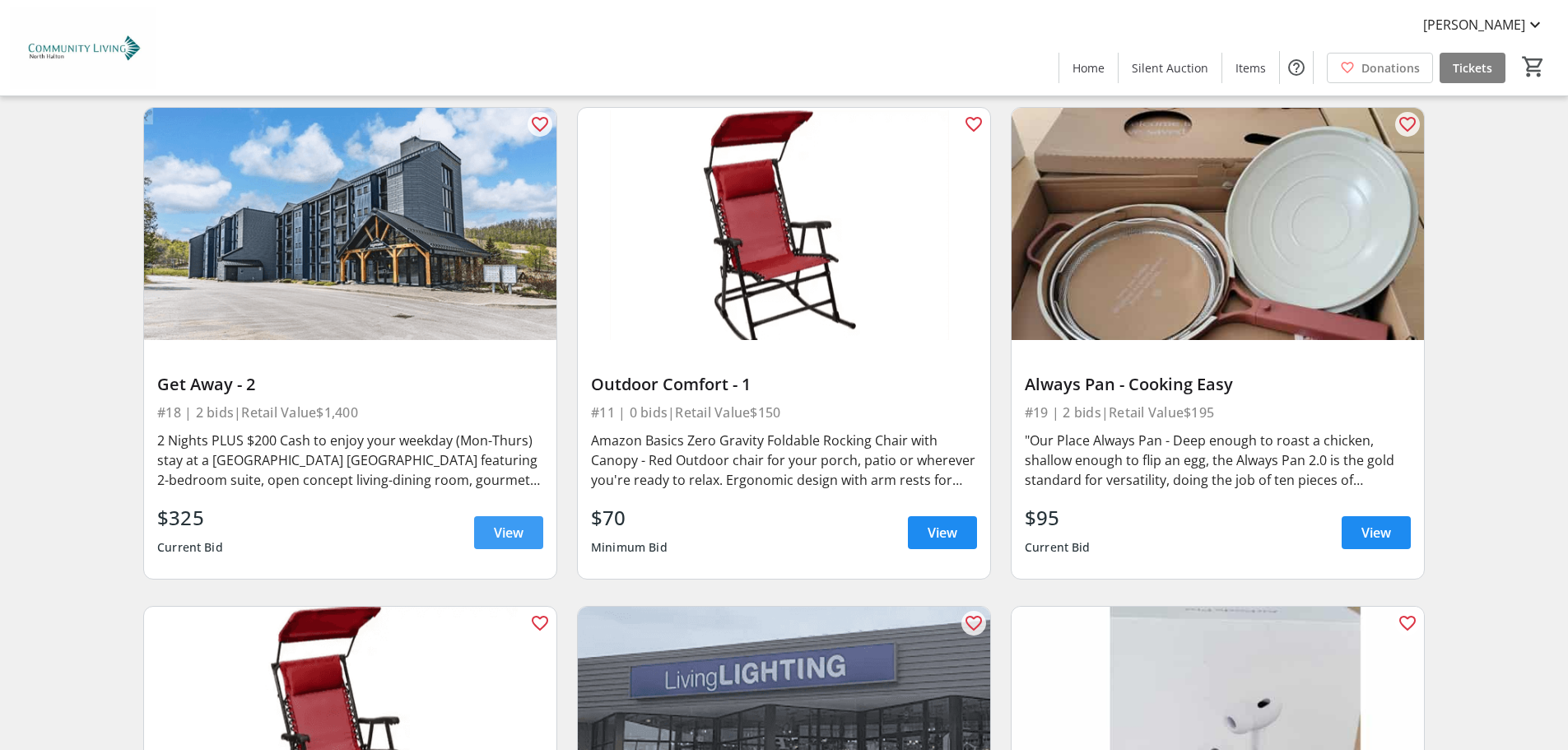
click at [535, 527] on span at bounding box center [508, 532] width 69 height 40
